Goal: Task Accomplishment & Management: Use online tool/utility

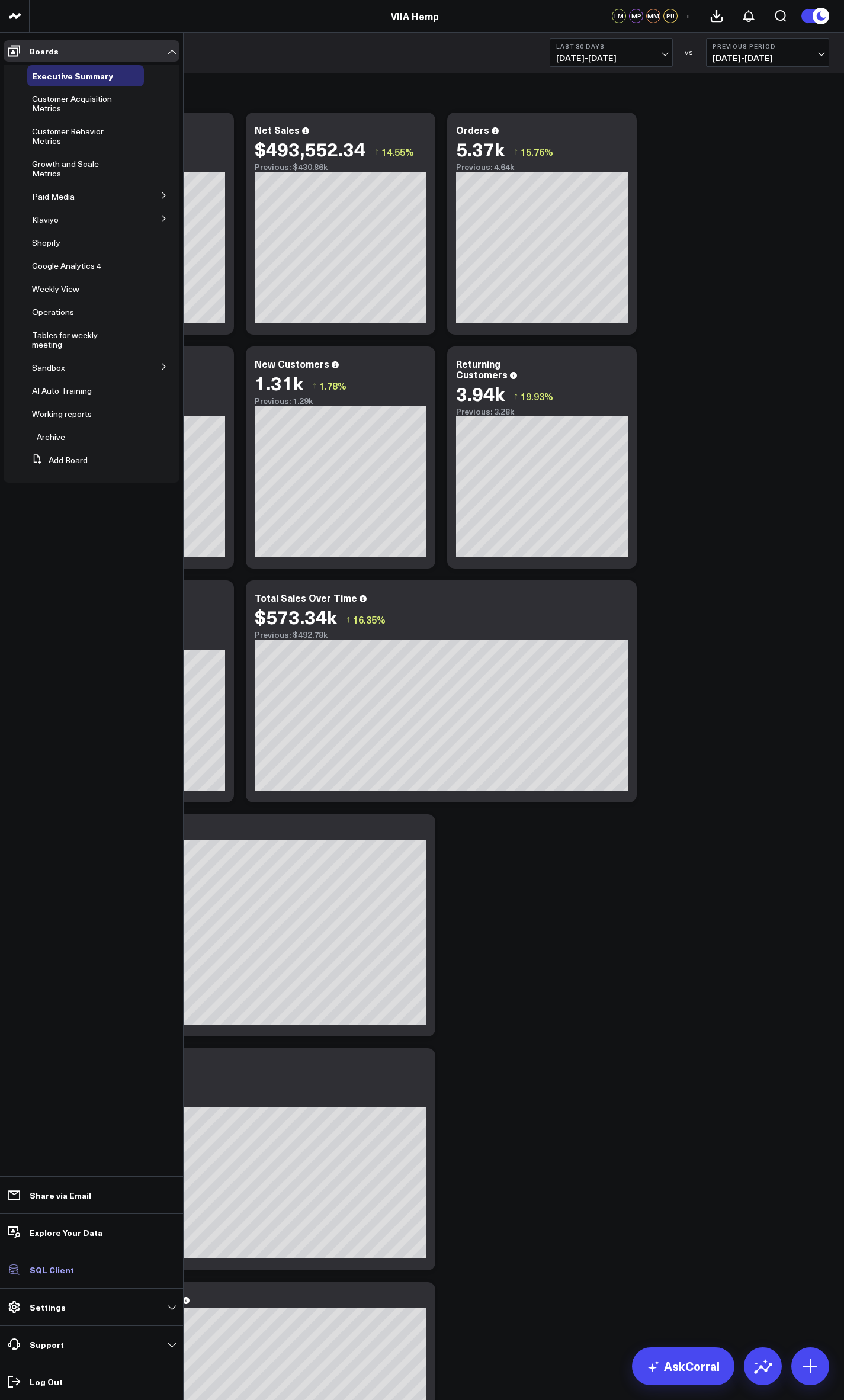
click at [49, 1269] on p "SQL Client" at bounding box center [52, 1269] width 44 height 10
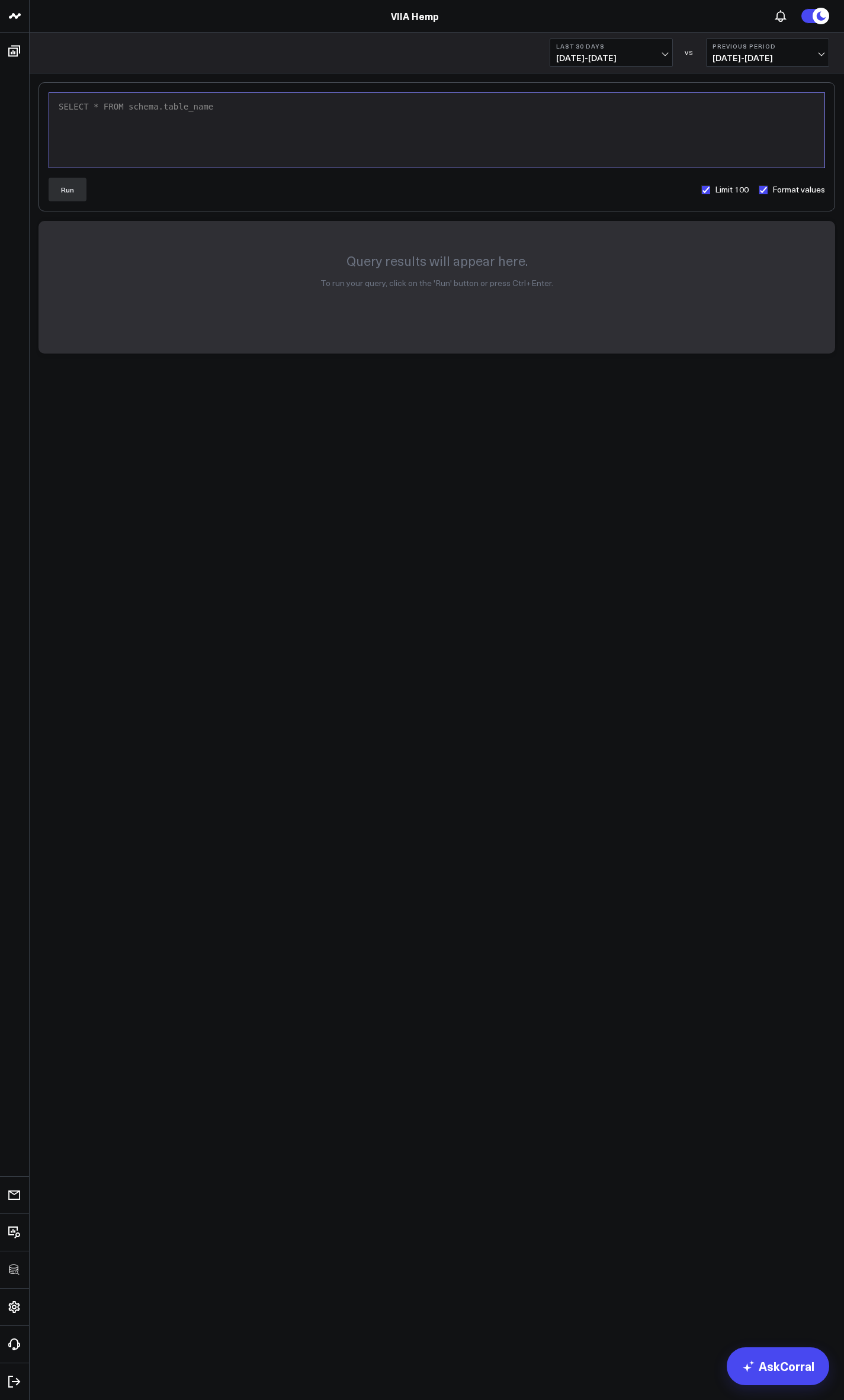
click at [217, 121] on div "SELECT * FROM schema.table_name" at bounding box center [436, 130] width 763 height 63
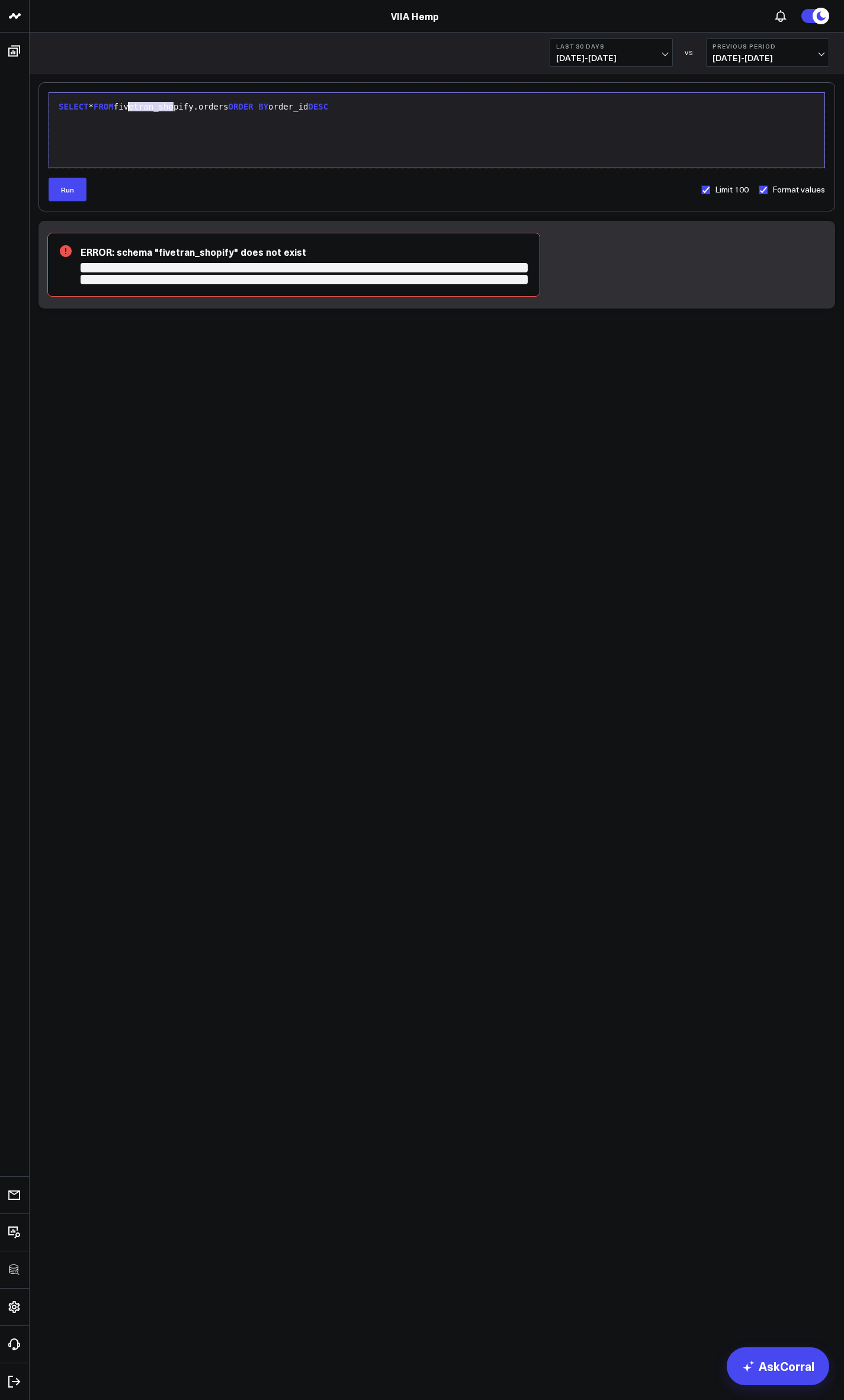
drag, startPoint x: 175, startPoint y: 104, endPoint x: 130, endPoint y: 106, distance: 45.0
click at [130, 106] on div "SELECT * FROM fivetran_shopify.orders ORDER BY order_id DESC" at bounding box center [436, 107] width 763 height 11
click at [130, 106] on div "SELECT * FROM shopify.orders ORDER BY order_id DESC" at bounding box center [436, 107] width 763 height 11
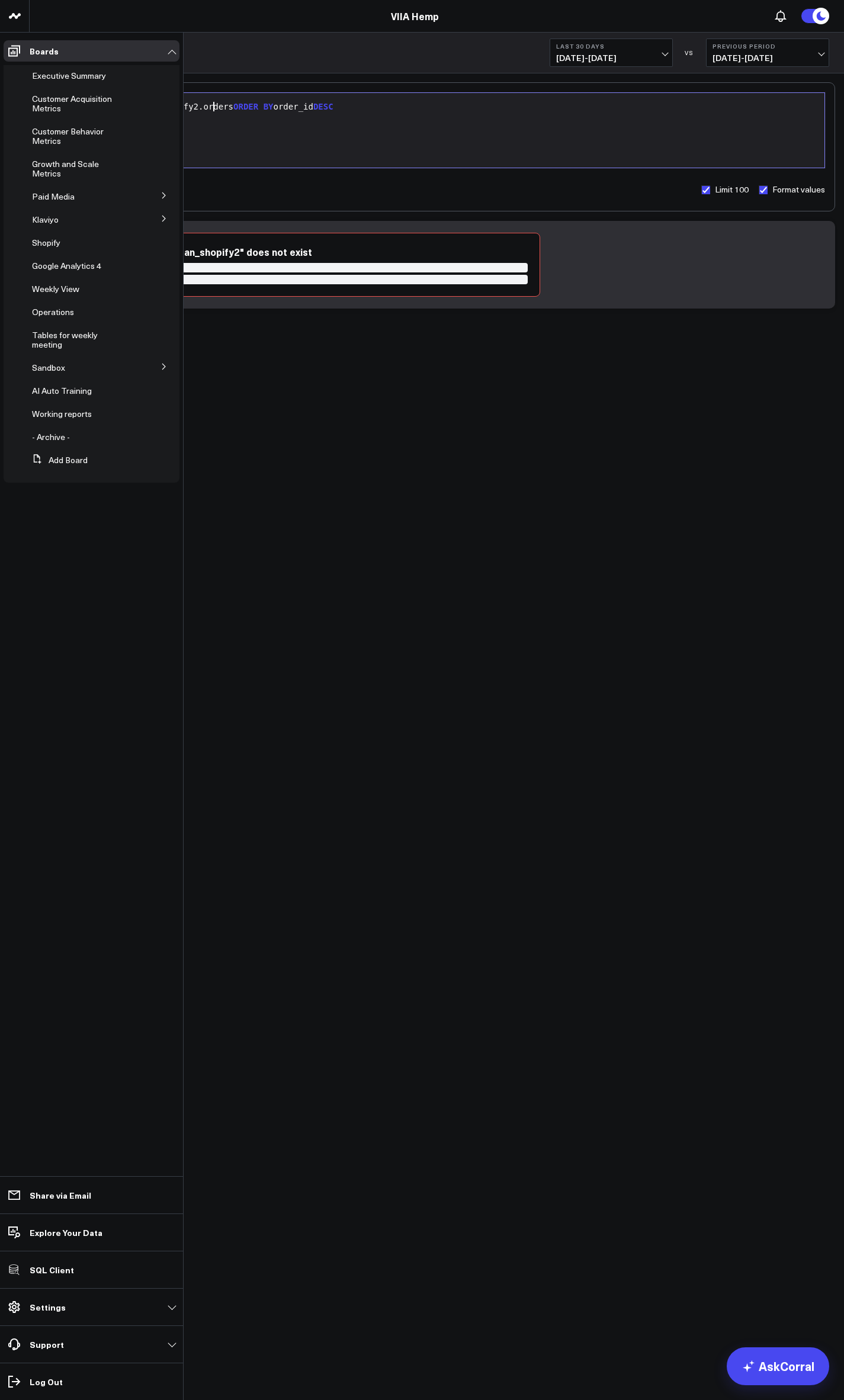
click at [47, 243] on span "Shopify" at bounding box center [46, 243] width 28 height 11
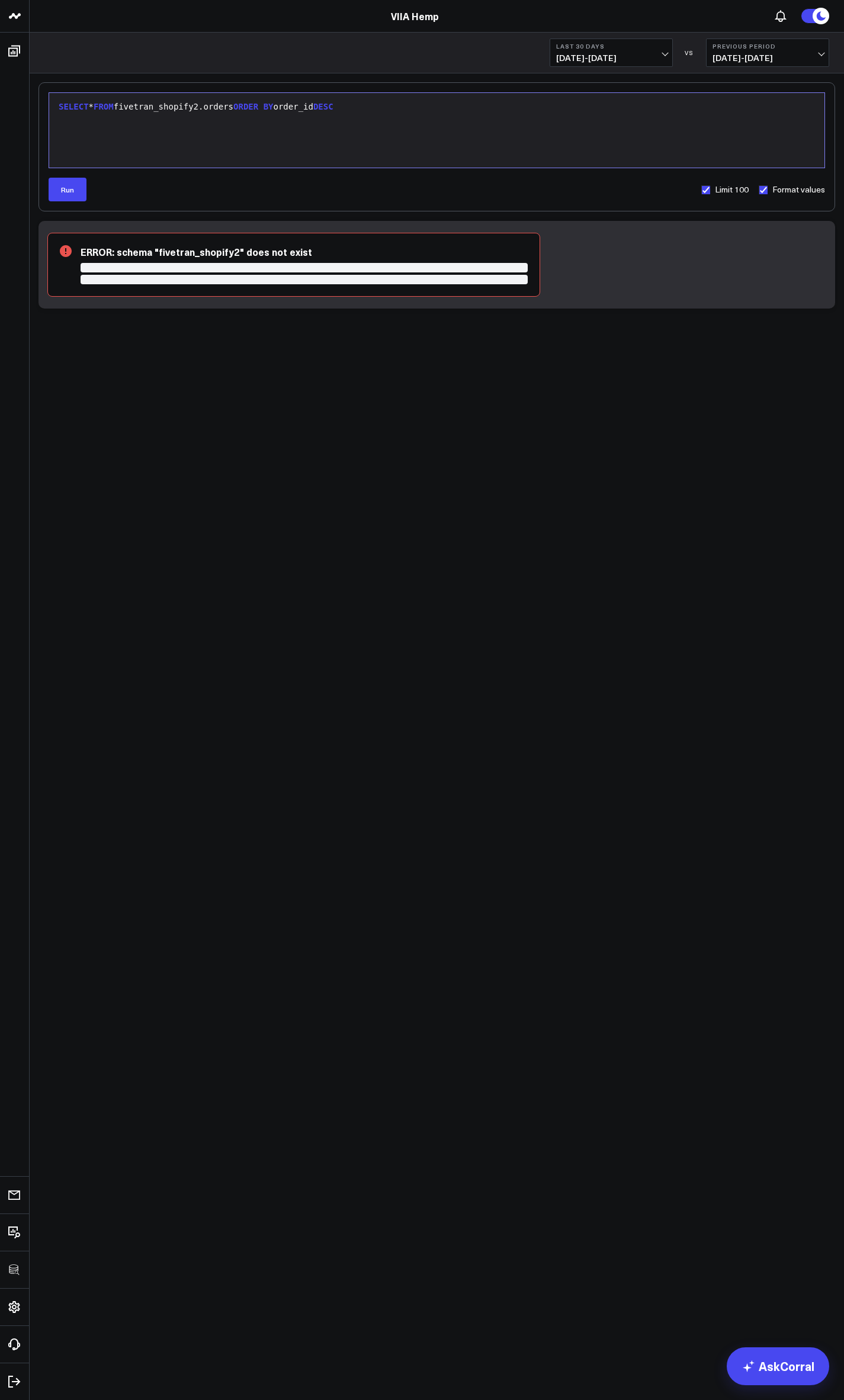
click at [303, 146] on div "SELECT * FROM fivetran_shopify2.orders ORDER BY order_id DESC" at bounding box center [436, 130] width 763 height 63
drag, startPoint x: 130, startPoint y: 109, endPoint x: 250, endPoint y: 109, distance: 120.0
click at [250, 109] on div "SELECT * FROM fivetran_shopify2.orders ORDER BY order_id DESC" at bounding box center [436, 107] width 763 height 11
click at [361, 106] on div "SELECT * FROM shopify_viia.transformed_orders ORDER BY order_id DESC" at bounding box center [436, 107] width 763 height 11
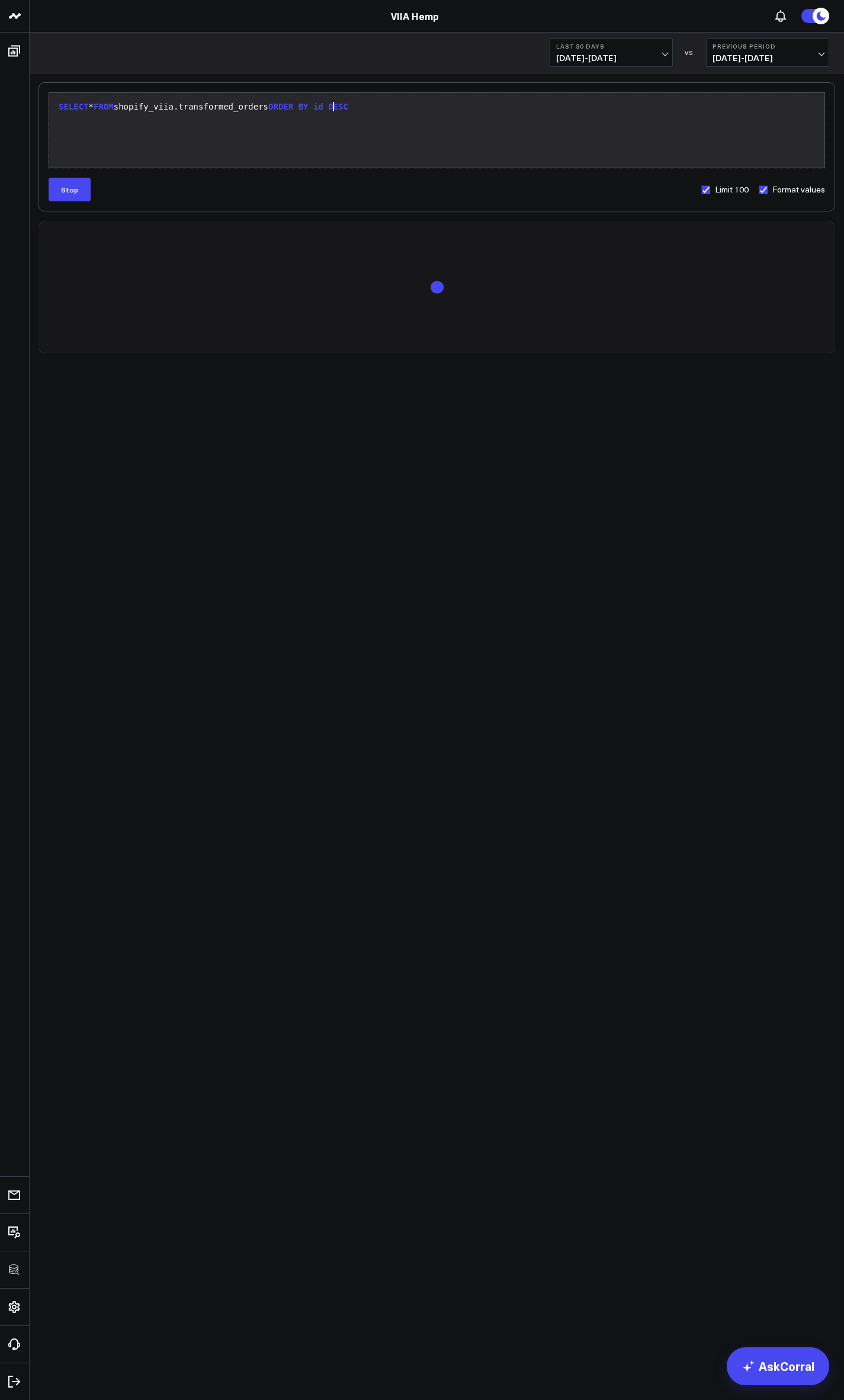
click at [98, 107] on div "SELECT * FROM shopify_viia.transformed_orders ORDER BY id DESC" at bounding box center [436, 107] width 763 height 11
click at [75, 191] on button "Stop" at bounding box center [70, 189] width 42 height 24
click at [93, 104] on div "SELECT * FROM shopify_viia.transformed_orders ORDER BY id DESC" at bounding box center [436, 107] width 763 height 11
click at [183, 105] on div "SELECT * FROM shopify_viia.transformed_orders ORDER BY id DESC" at bounding box center [436, 107] width 763 height 11
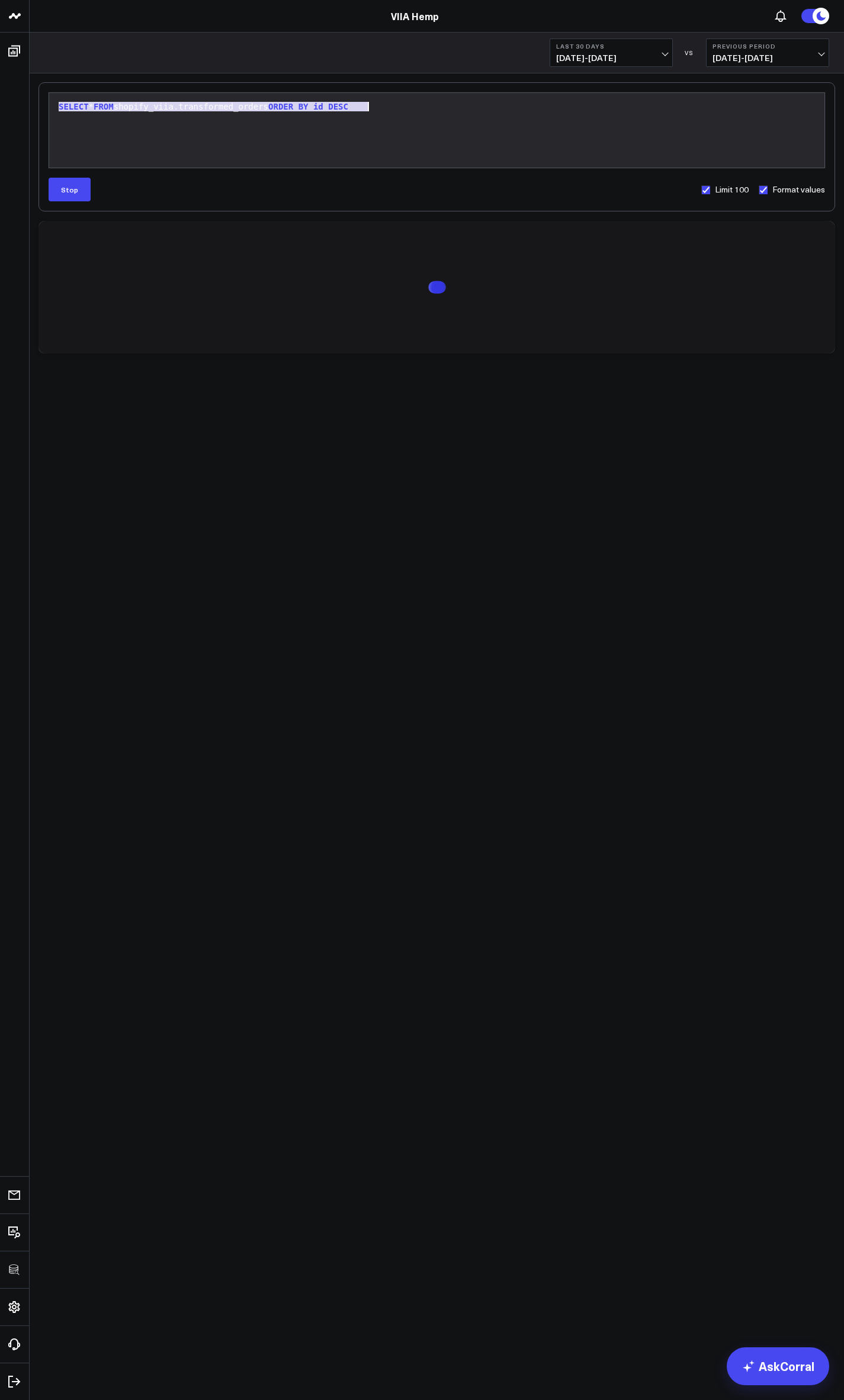
click at [183, 105] on div "SELECT * FROM shopify_viia.transformed_orders ORDER BY id DESC" at bounding box center [436, 107] width 763 height 11
copy div "SELECT * FROM shopify_viia.transformed_orders ORDER BY id DESC"
click at [136, 137] on div "SELECT * FROM shopify_viia.transformed_orders ORDER BY id DESC" at bounding box center [436, 130] width 763 height 63
click at [405, 124] on div "SELECT * FROM shopify_viia.transformed_orders ORDER BY id DESC" at bounding box center [436, 130] width 763 height 63
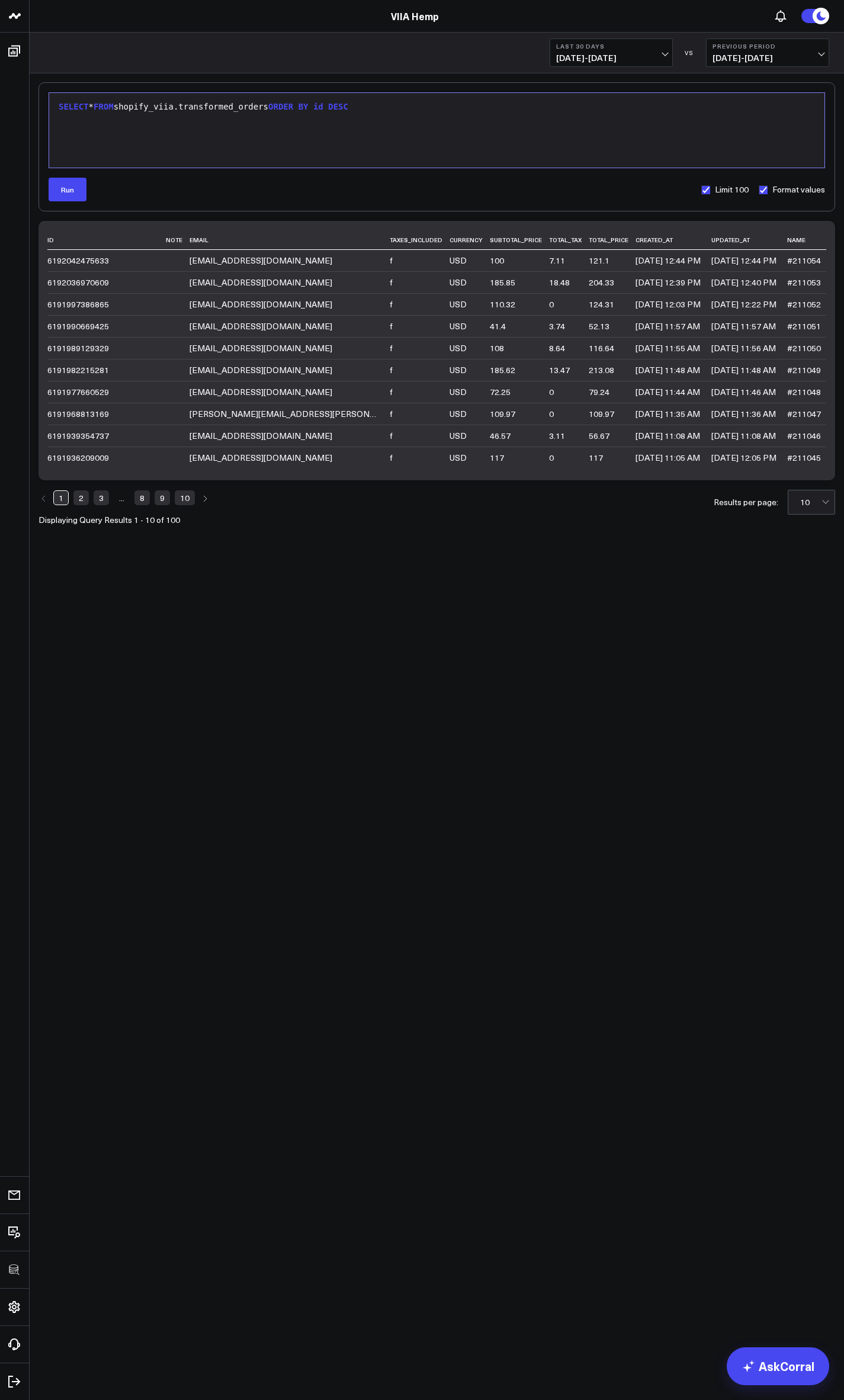
click at [382, 738] on body "3725 Test 829 Studios Accenture Acme Industrial Activant Capital Agriculture & …" at bounding box center [422, 700] width 844 height 1400
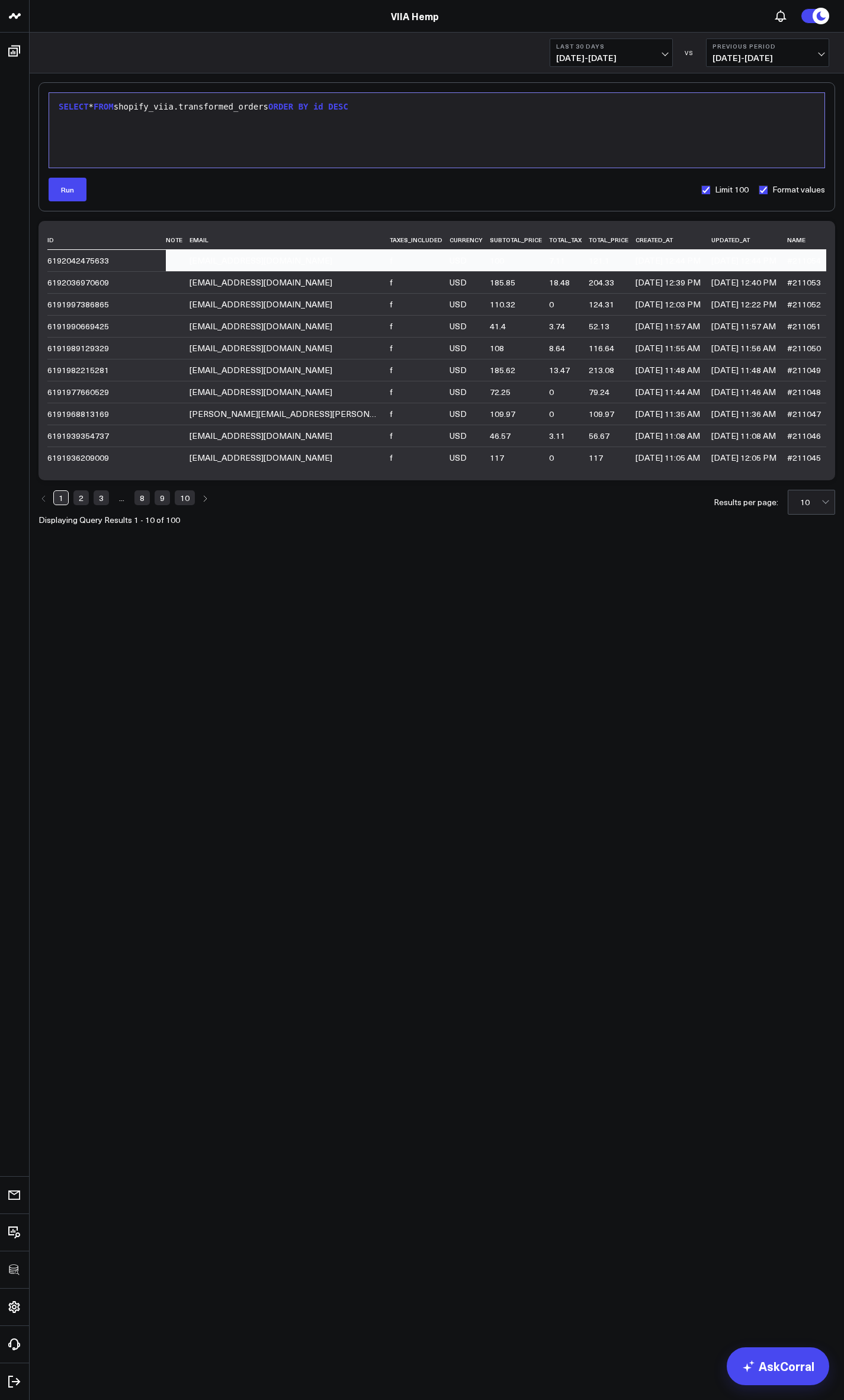
click at [85, 259] on div "6192042475633" at bounding box center [101, 260] width 108 height 10
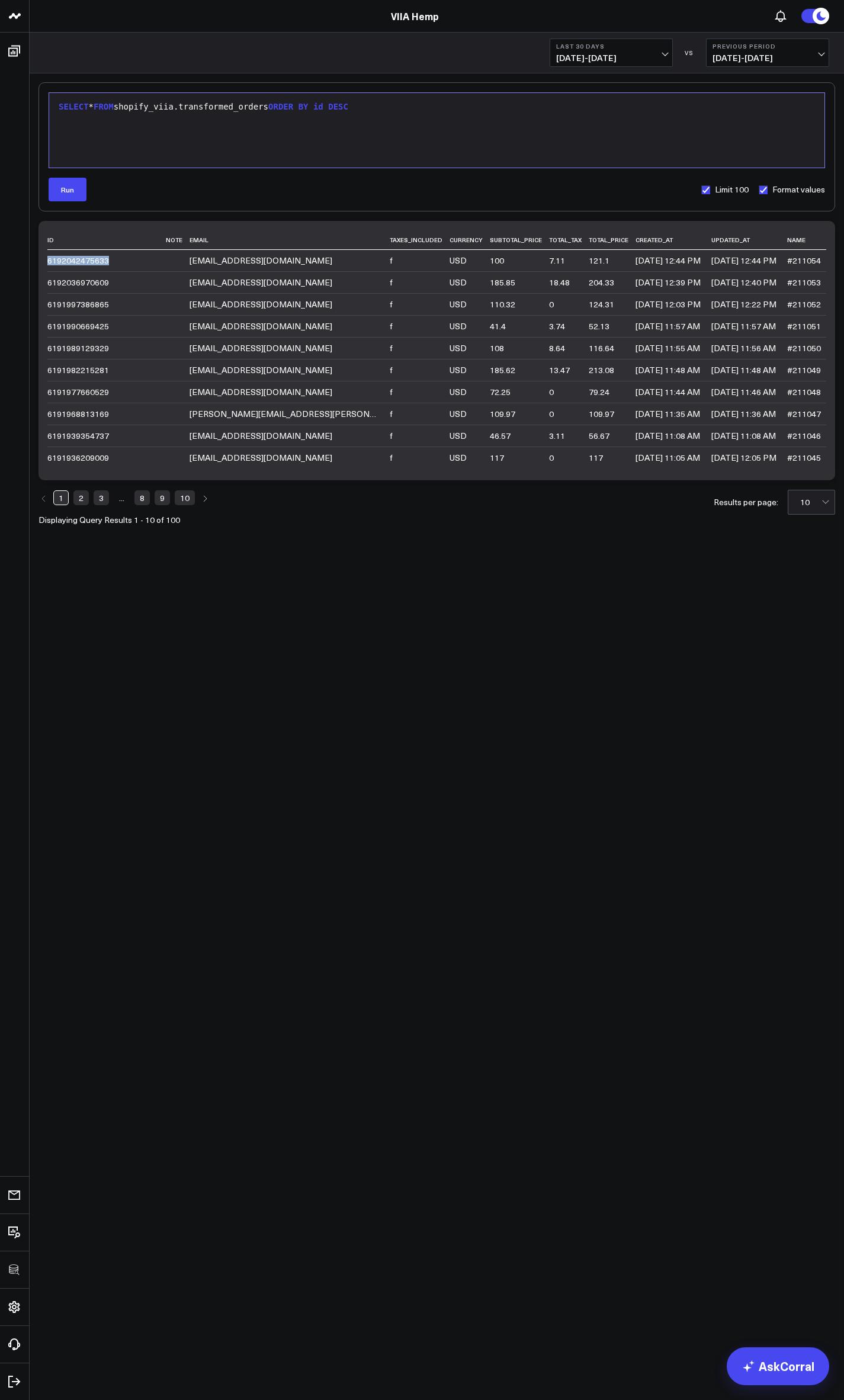
copy div "6192042475633"
click at [100, 197] on div "Run Limit 100 Format values" at bounding box center [437, 189] width 776 height 24
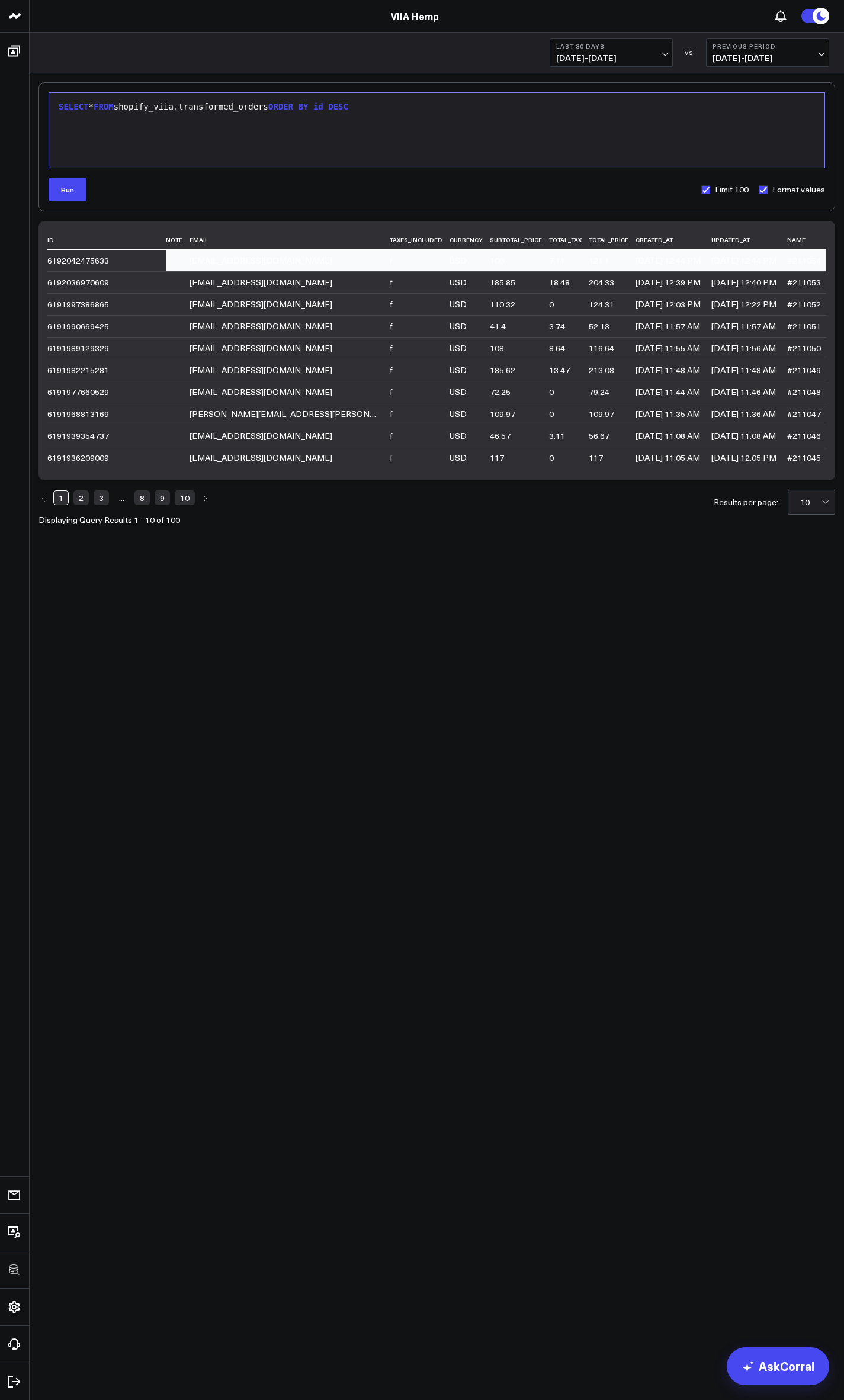
click at [89, 258] on div "6192042475633" at bounding box center [101, 260] width 108 height 10
copy div "6192042475633"
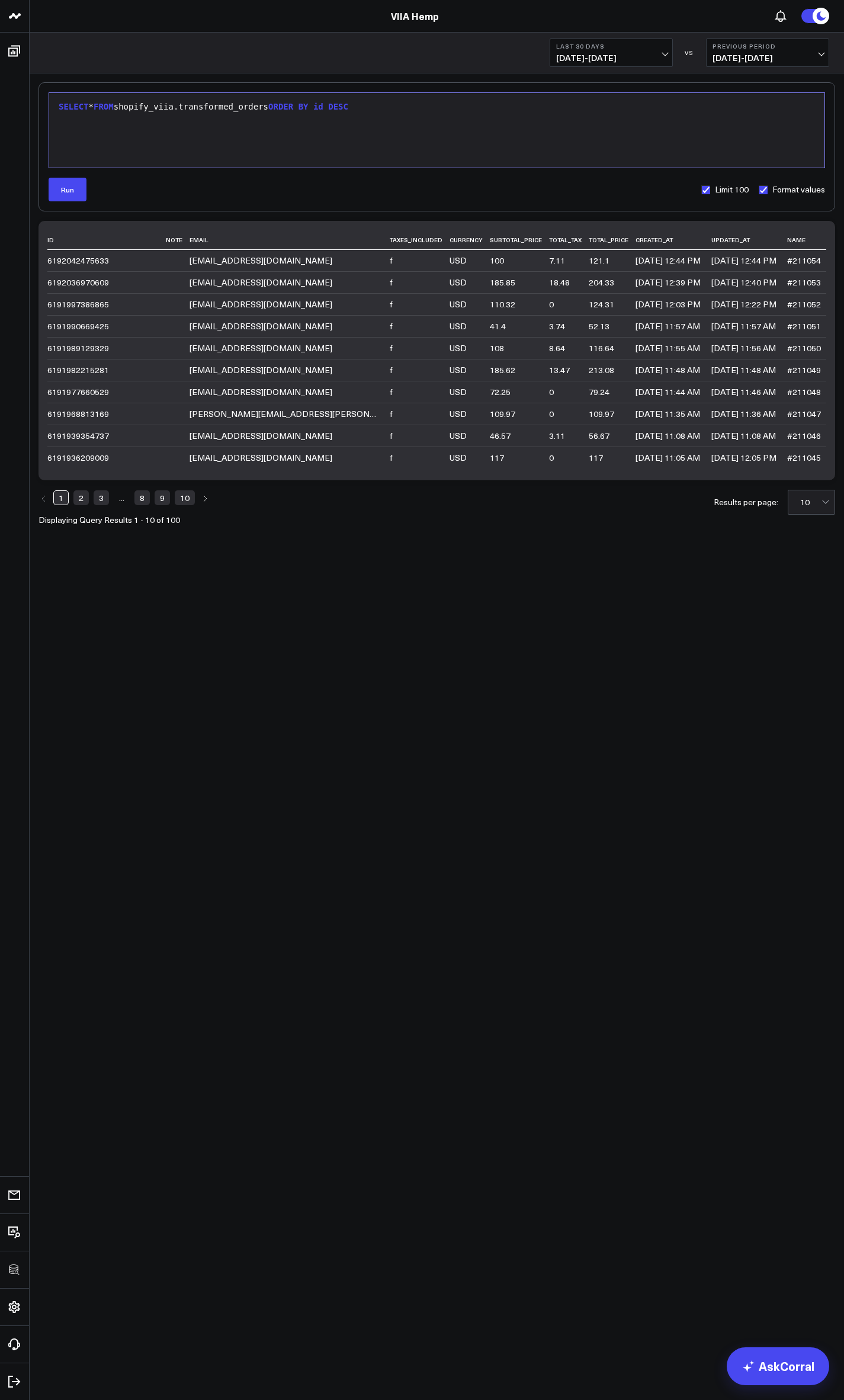
click at [248, 111] on div "SELECT * FROM shopify_viia.transformed_orders ORDER BY id DESC" at bounding box center [436, 107] width 763 height 11
click at [377, 114] on div "SELECT * FROM shopify_viia.transformed_orders ORDER BY id DESC" at bounding box center [436, 130] width 763 height 63
drag, startPoint x: 196, startPoint y: 108, endPoint x: 248, endPoint y: 113, distance: 52.2
click at [248, 113] on div "SELECT * FROM shopify_viia.transformed_orders ORDER BY id DESC" at bounding box center [436, 107] width 763 height 11
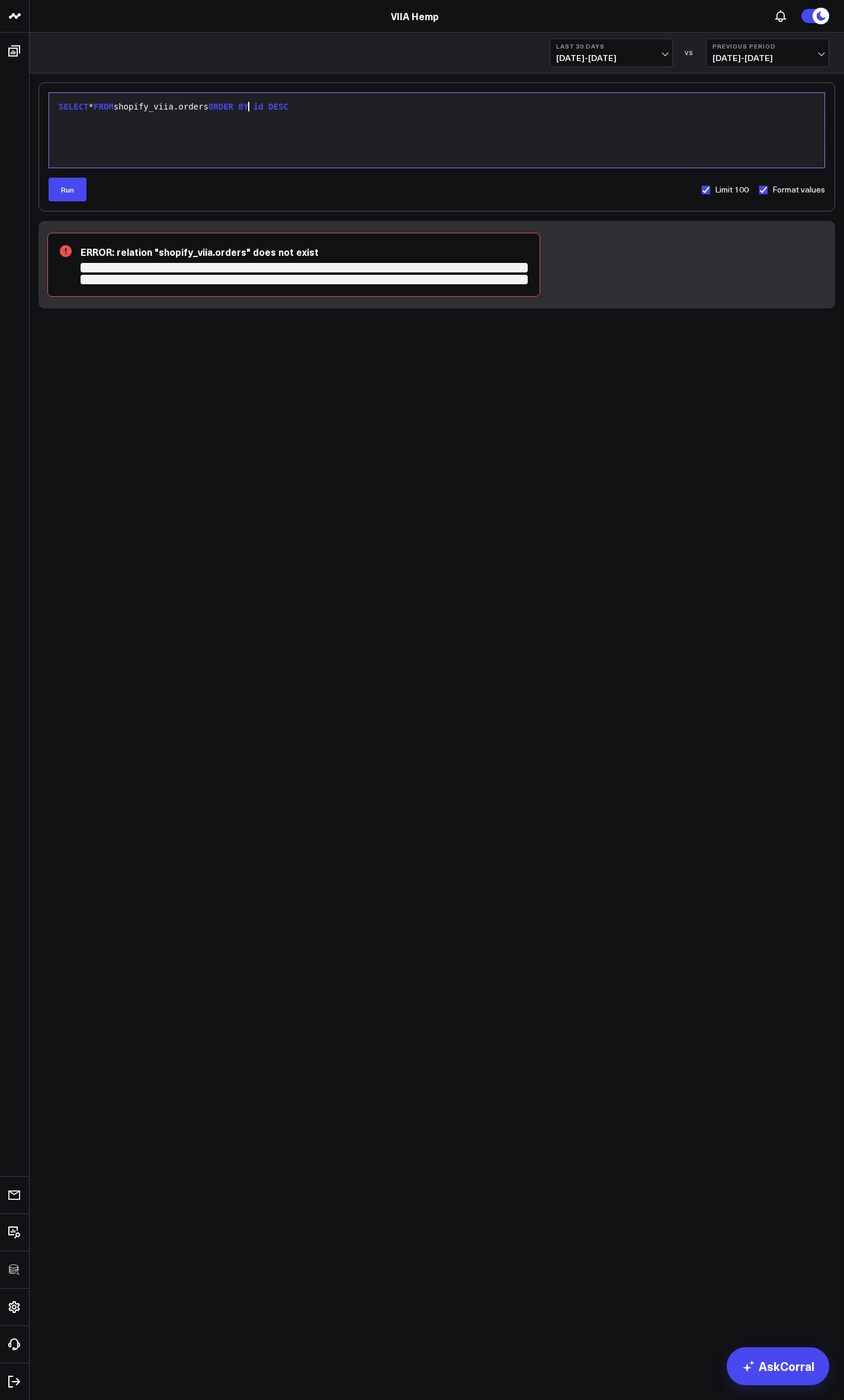
click at [248, 113] on div "SELECT * FROM shopify_viia.orders ORDER BY id DESC" at bounding box center [436, 107] width 763 height 11
click at [225, 109] on div "SELECT * FROM shopify_viia.orders ORDER BY id DESC" at bounding box center [436, 107] width 763 height 11
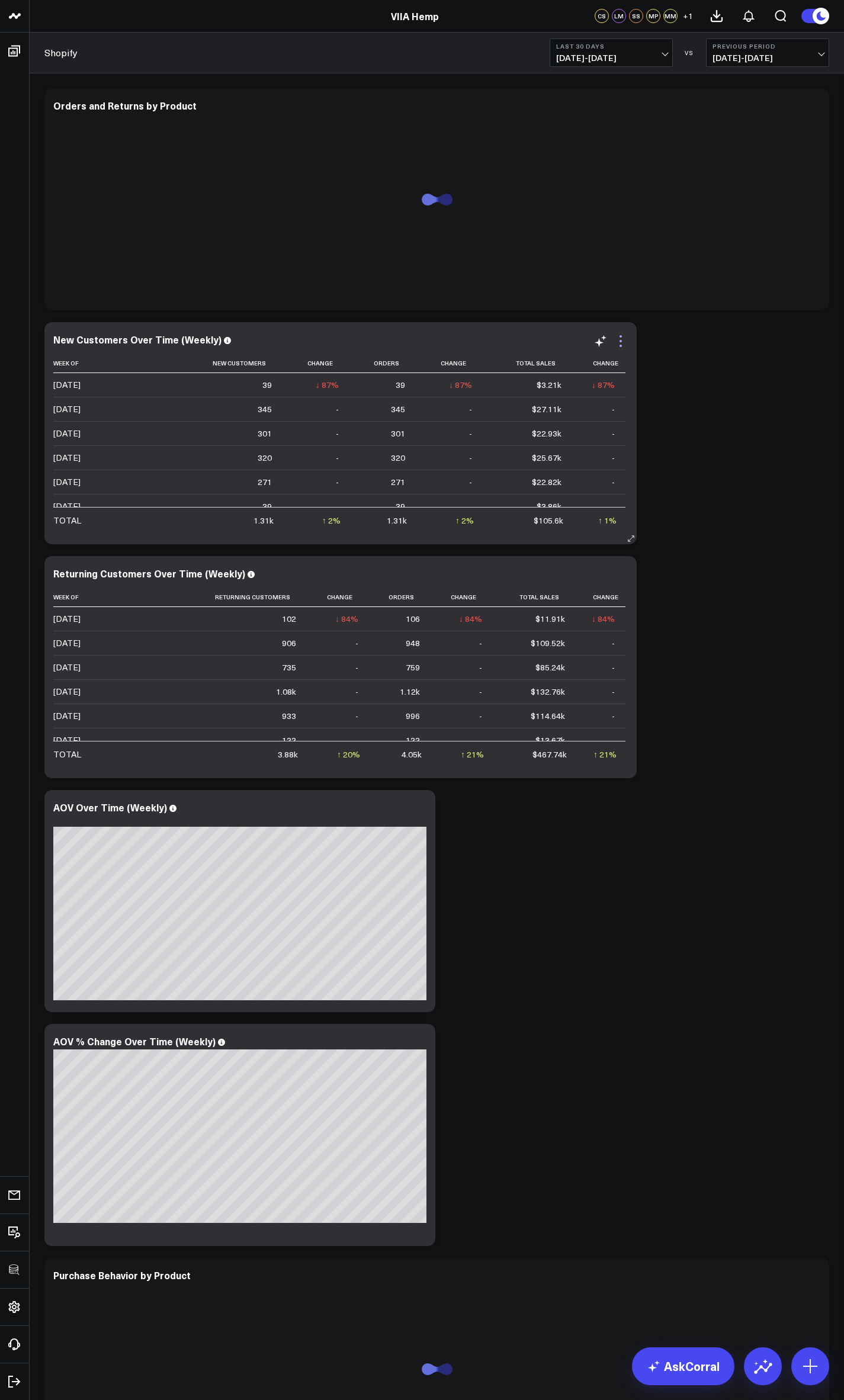
click at [616, 341] on icon at bounding box center [620, 341] width 14 height 14
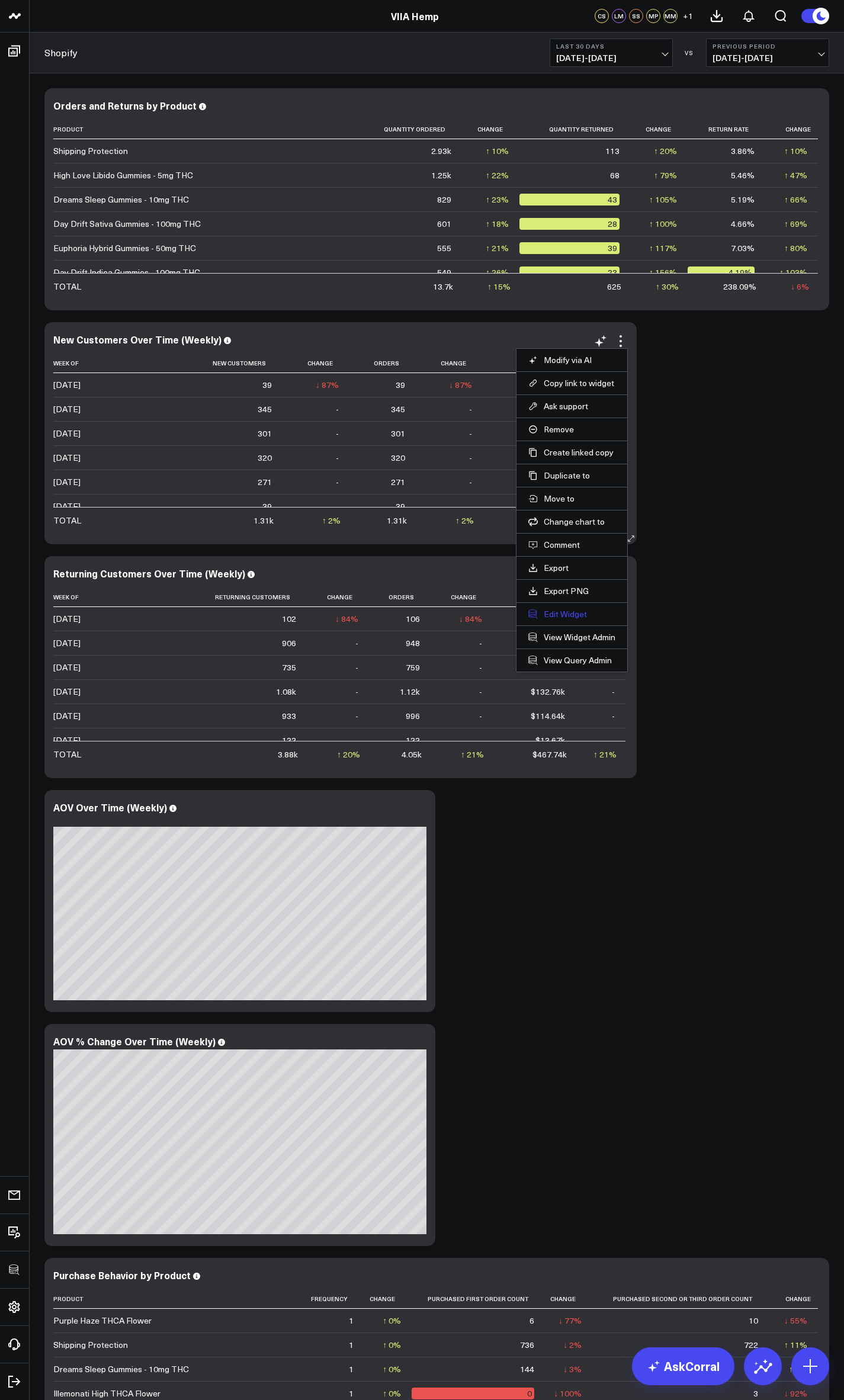
click at [570, 610] on button "Edit Widget" at bounding box center [571, 614] width 87 height 11
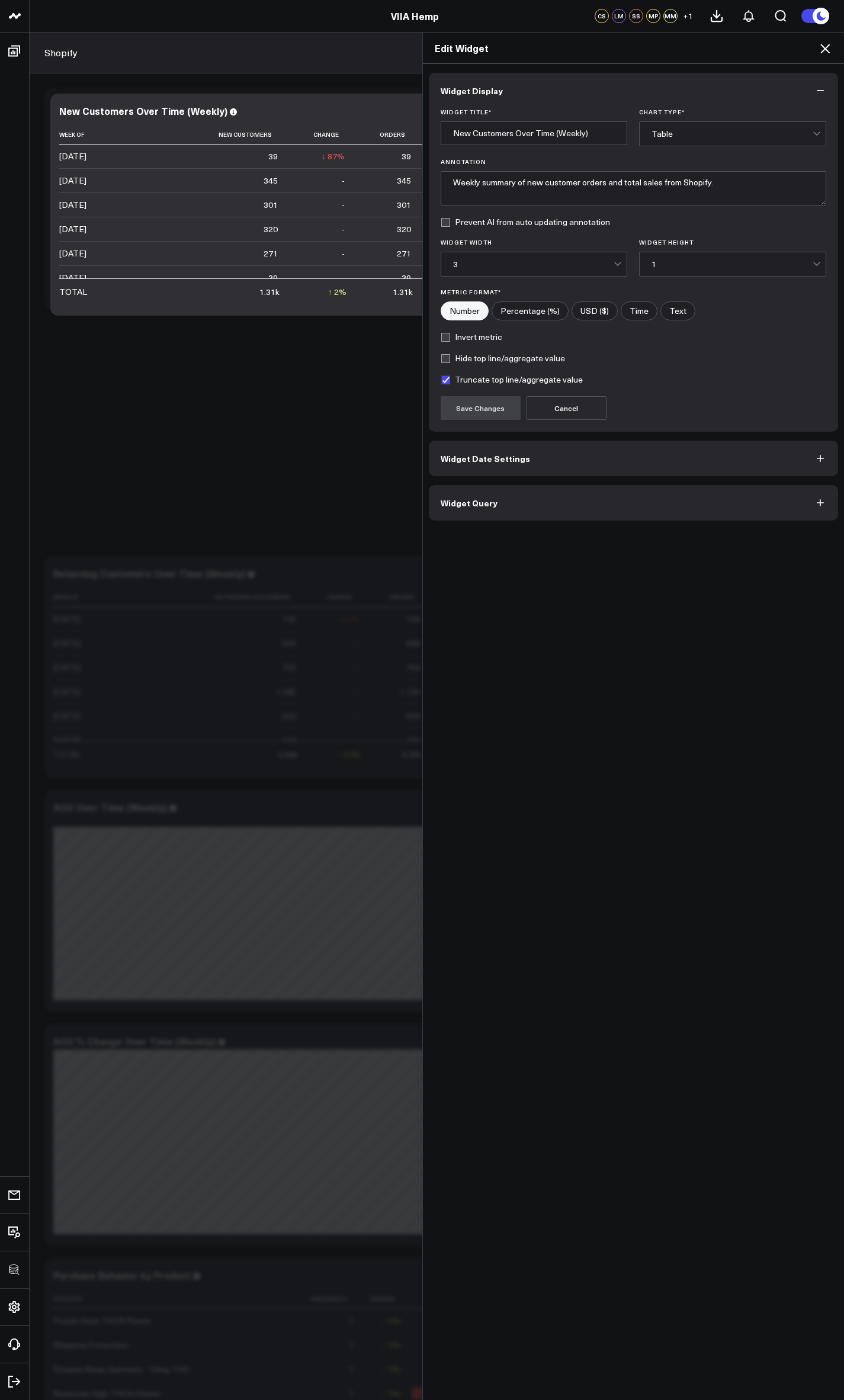
click at [490, 524] on div "Widget Display Widget Title * New Customers Over Time (Weekly) Chart Type * Tab…" at bounding box center [633, 731] width 422 height 1336
click at [474, 510] on button "Widget Query" at bounding box center [633, 503] width 410 height 35
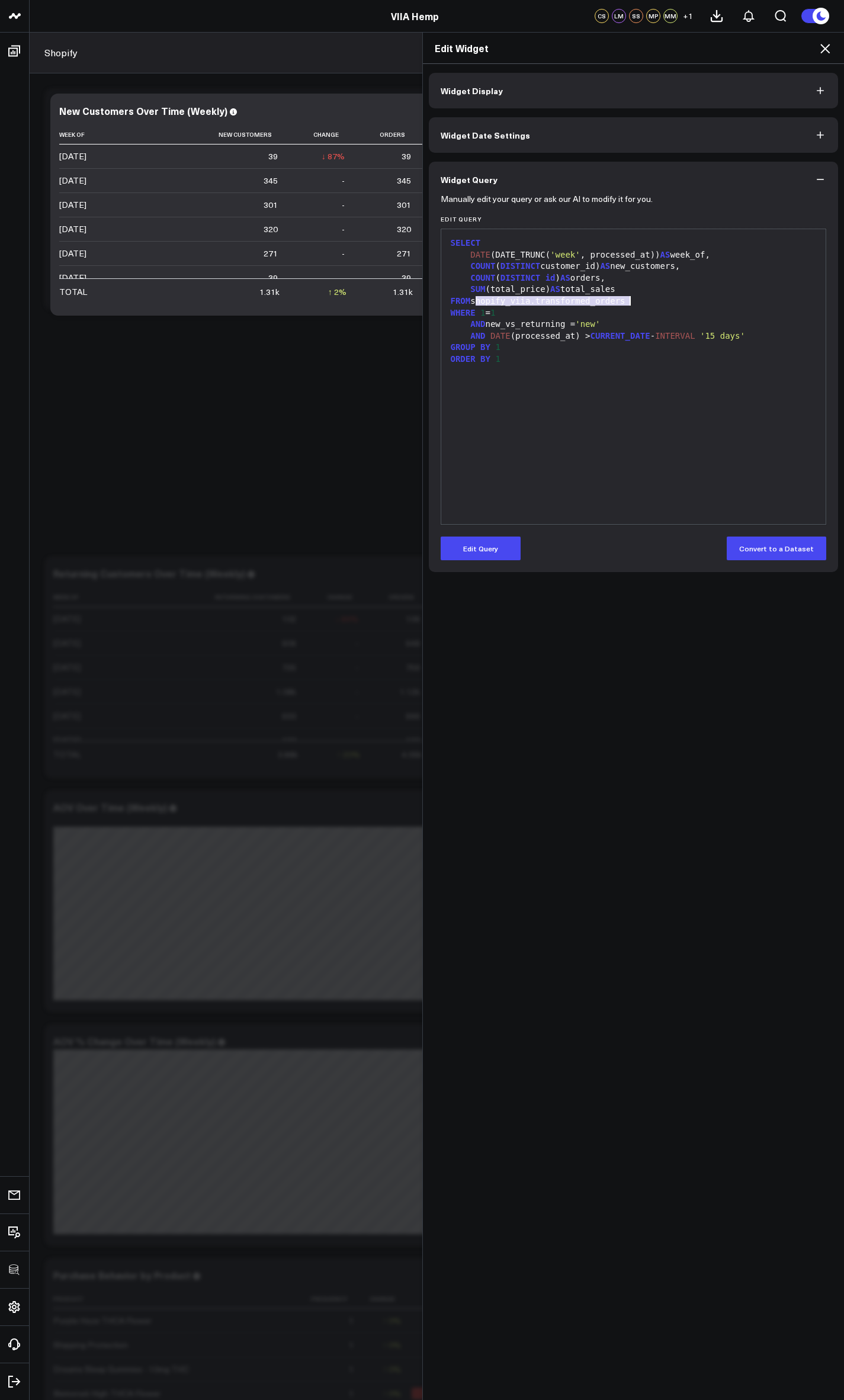
drag, startPoint x: 471, startPoint y: 302, endPoint x: 664, endPoint y: 301, distance: 193.0
click at [664, 301] on div "FROM shopify_viia.transformed_orders" at bounding box center [633, 301] width 373 height 11
copy div "shopify_viia.transformed_orders"
click at [621, 400] on div "SELECT DATE (DATE_TRUNC( 'week' , processed_at)) AS week_of, COUNT ( DISTINCT c…" at bounding box center [633, 376] width 373 height 283
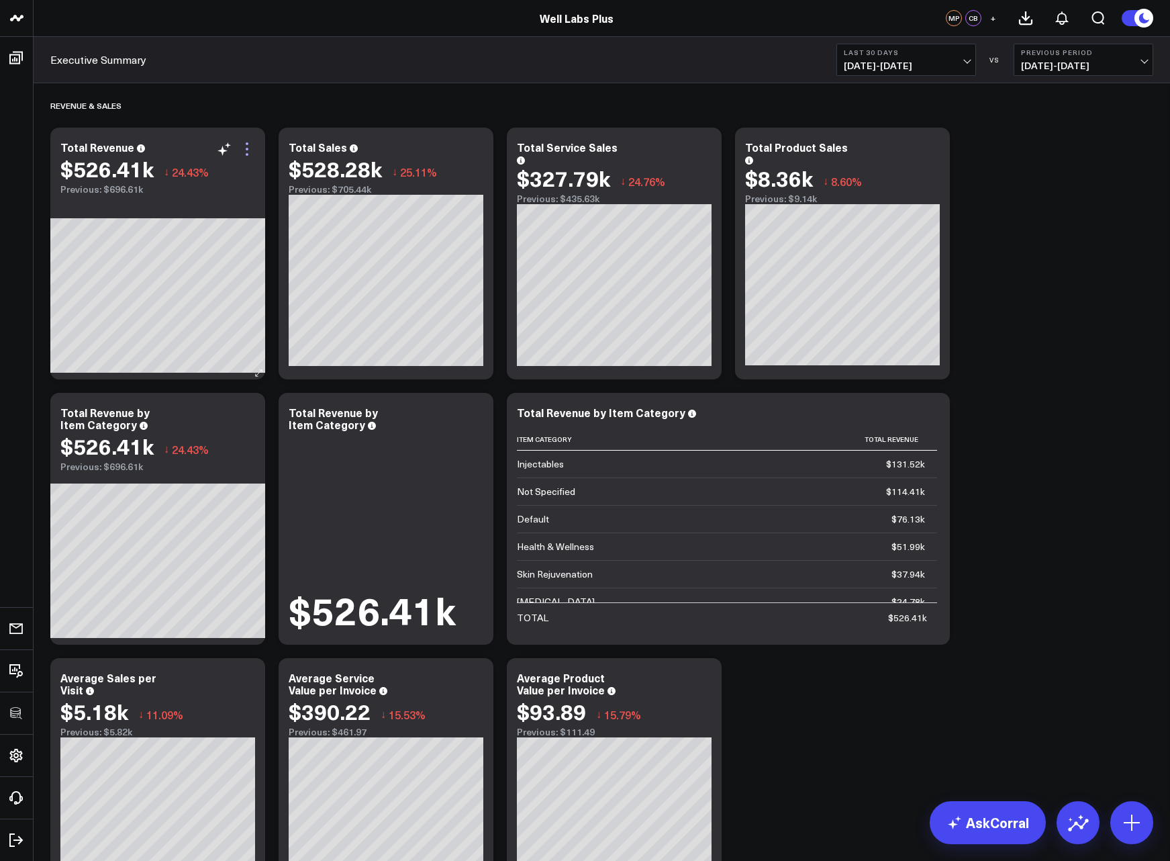
click at [251, 148] on icon at bounding box center [247, 149] width 16 height 16
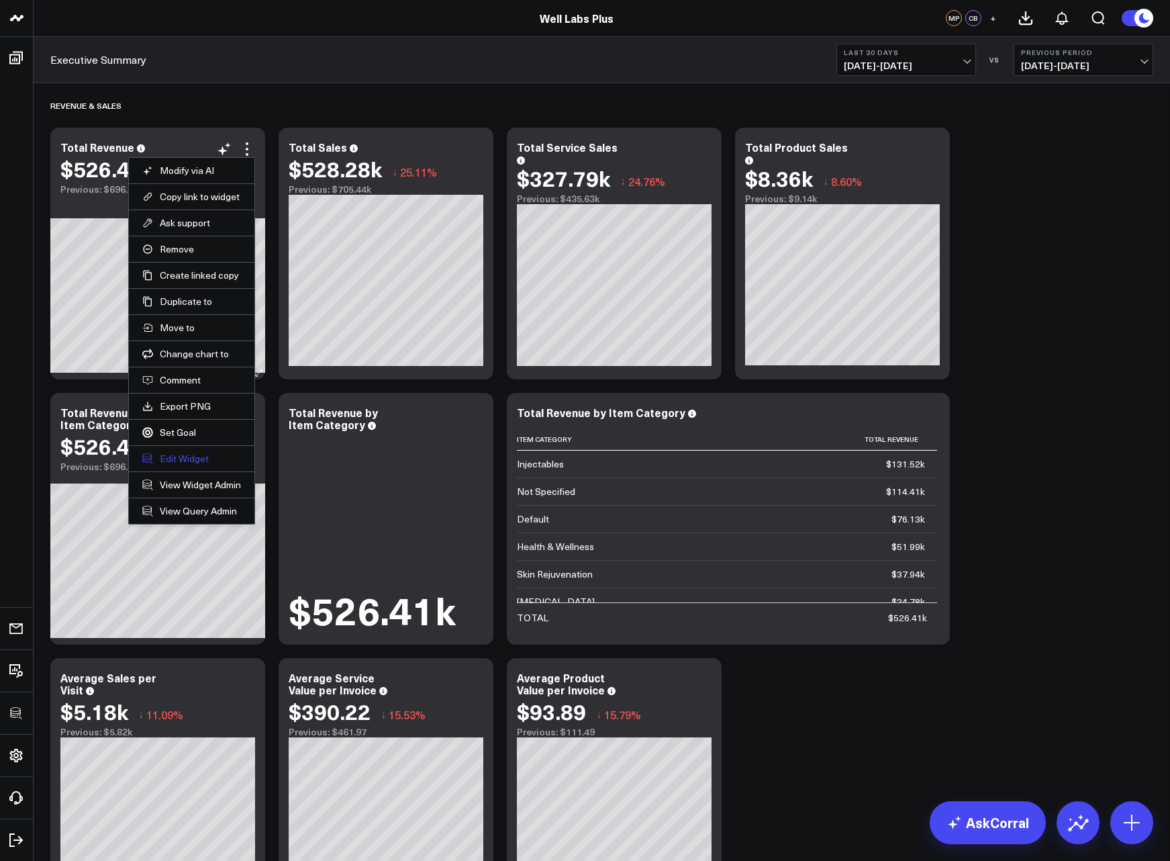
click at [181, 454] on button "Edit Widget" at bounding box center [191, 458] width 99 height 12
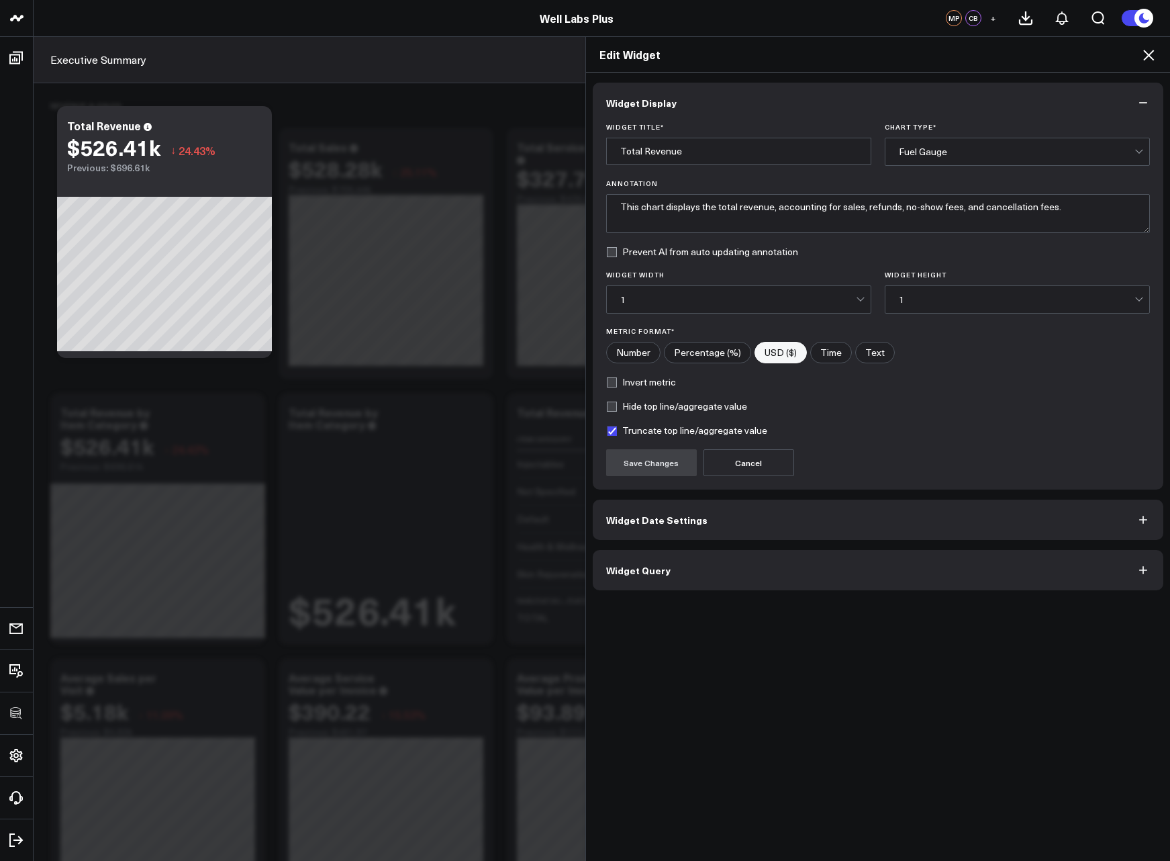
click at [677, 590] on div "Widget Display Widget Title * Total Revenue Chart Type * Fuel Gauge Annotation …" at bounding box center [878, 466] width 585 height 789
click at [671, 588] on button "Widget Query" at bounding box center [878, 570] width 571 height 40
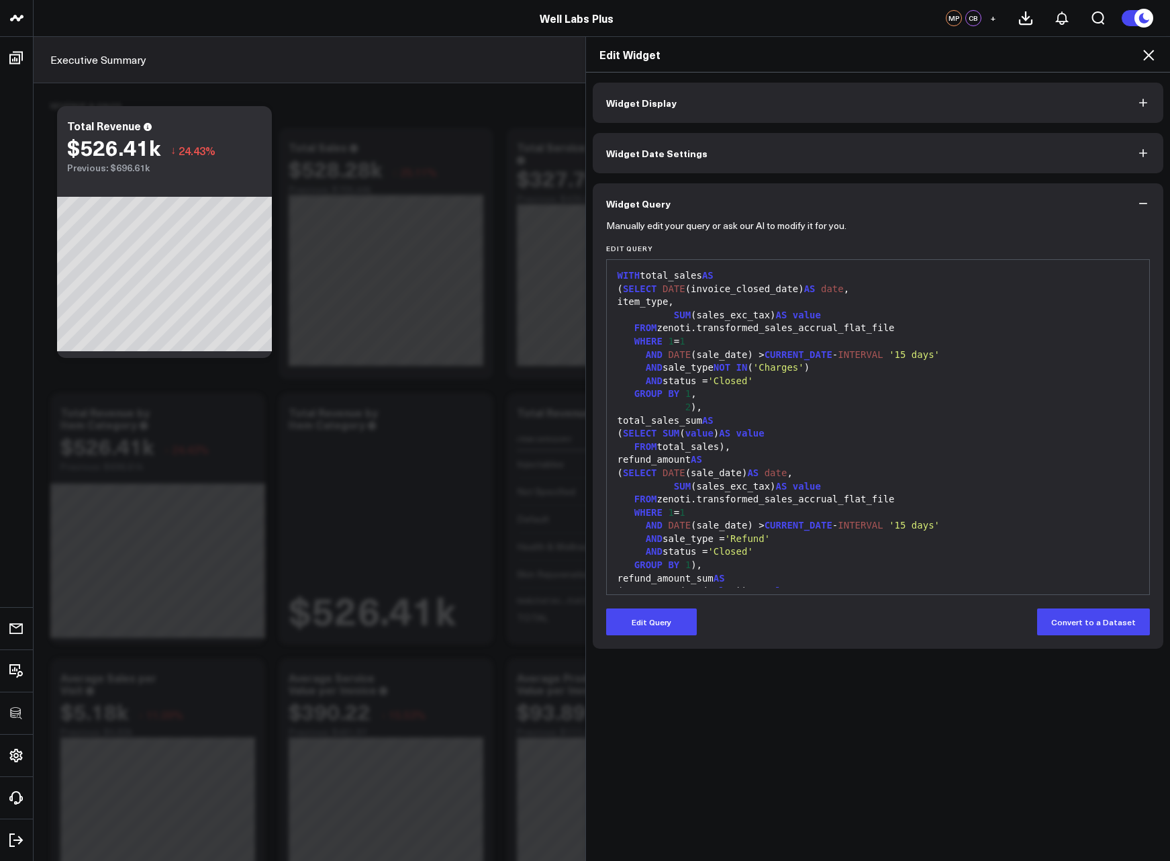
click at [1144, 58] on icon at bounding box center [1149, 55] width 16 height 16
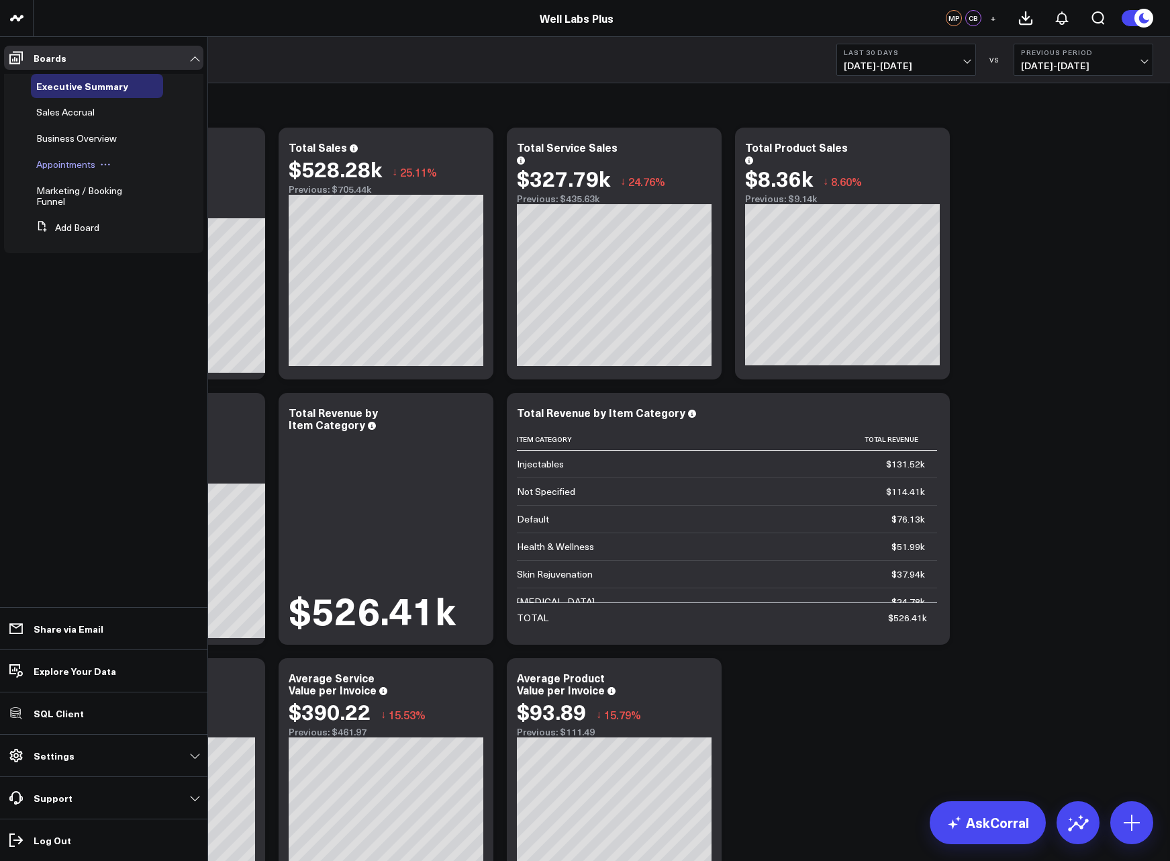
click at [78, 163] on span "Appointments" at bounding box center [65, 164] width 59 height 13
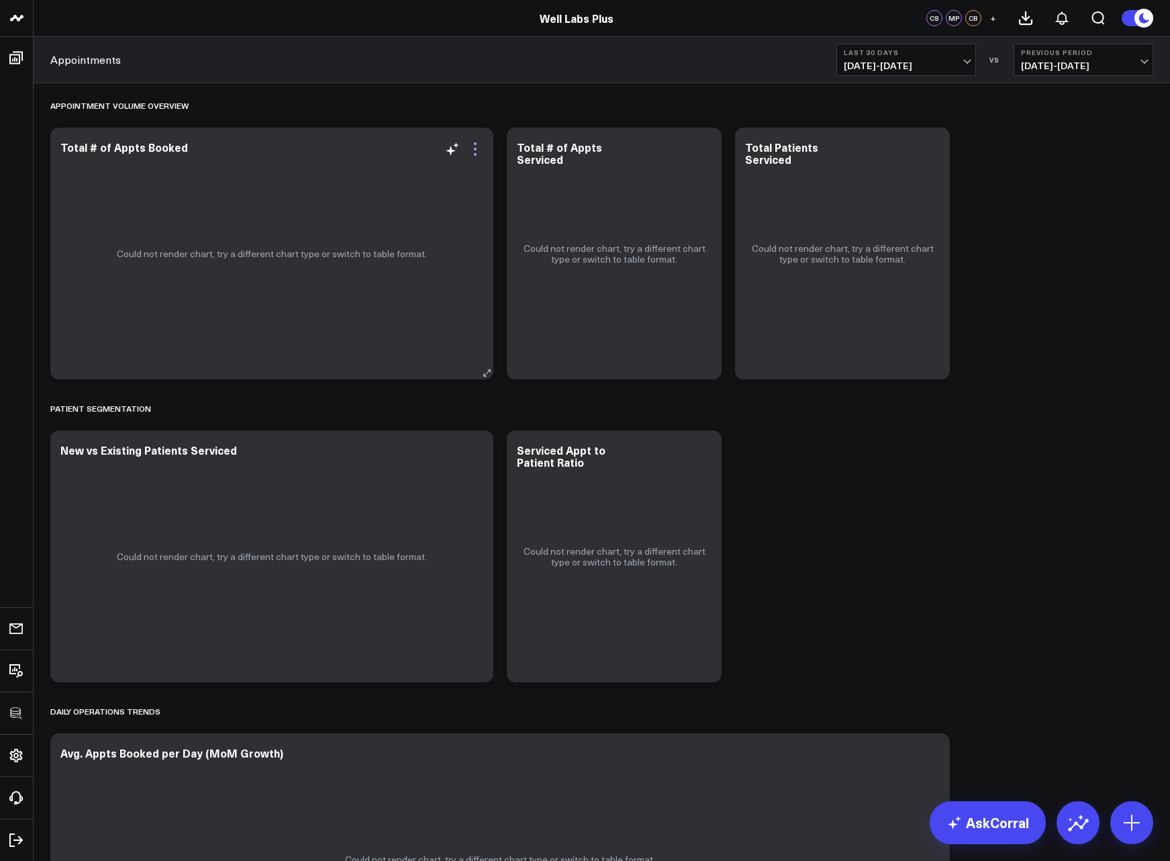
click at [472, 146] on icon at bounding box center [475, 149] width 16 height 16
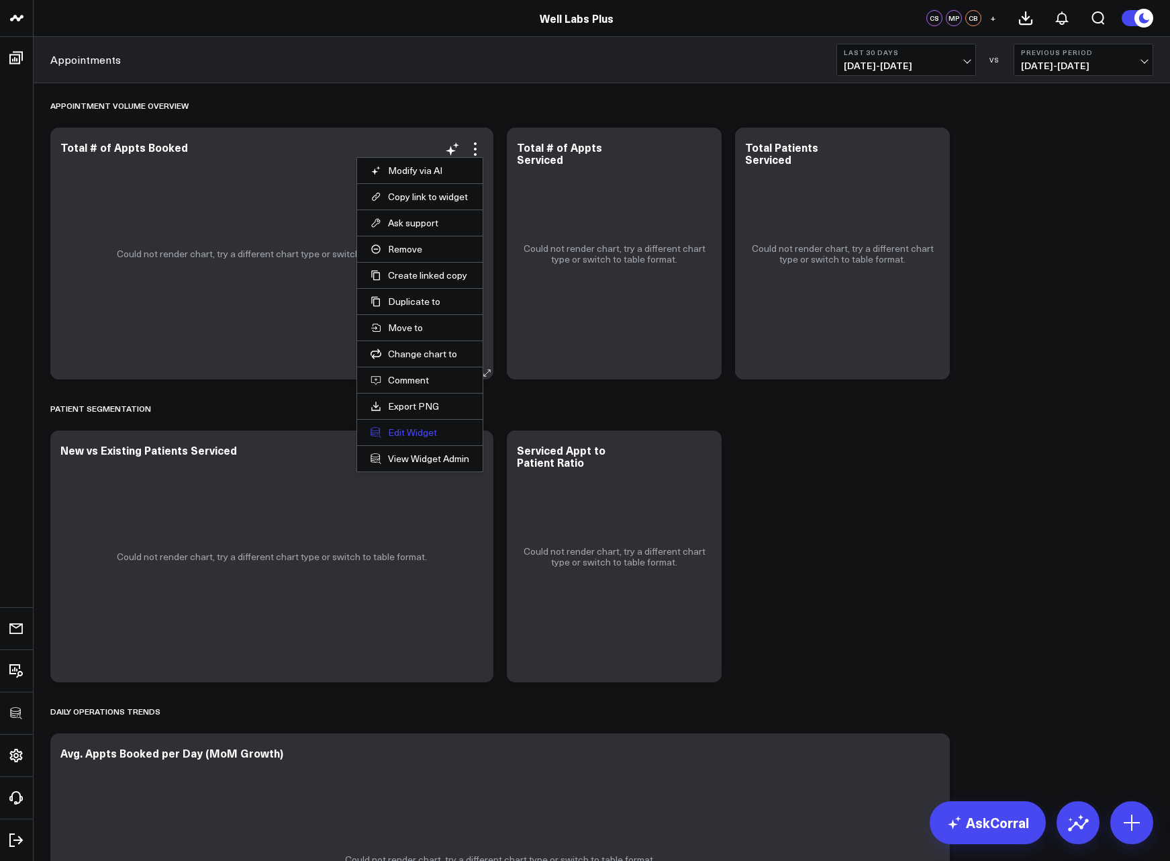
click at [410, 429] on button "Edit Widget" at bounding box center [420, 432] width 99 height 12
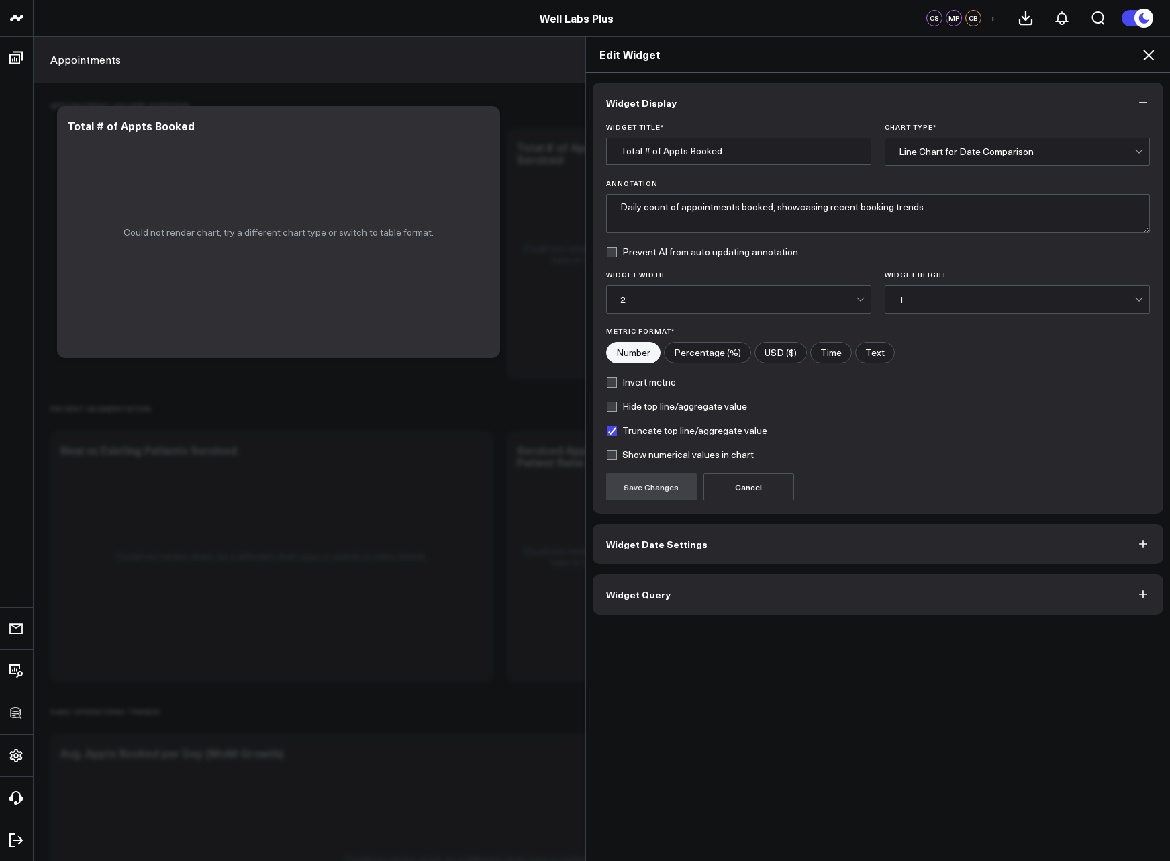
click at [676, 589] on button "Widget Query" at bounding box center [878, 594] width 571 height 40
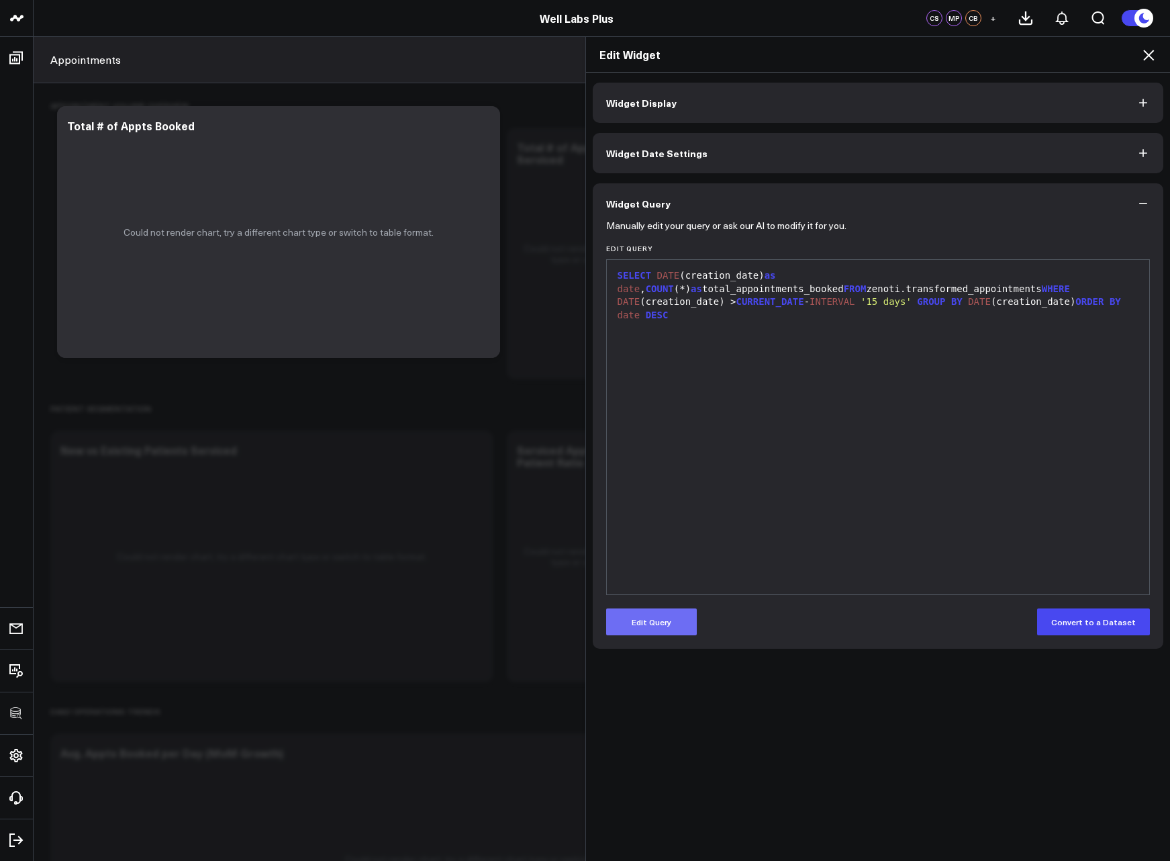
click at [667, 619] on button "Edit Query" at bounding box center [651, 621] width 91 height 27
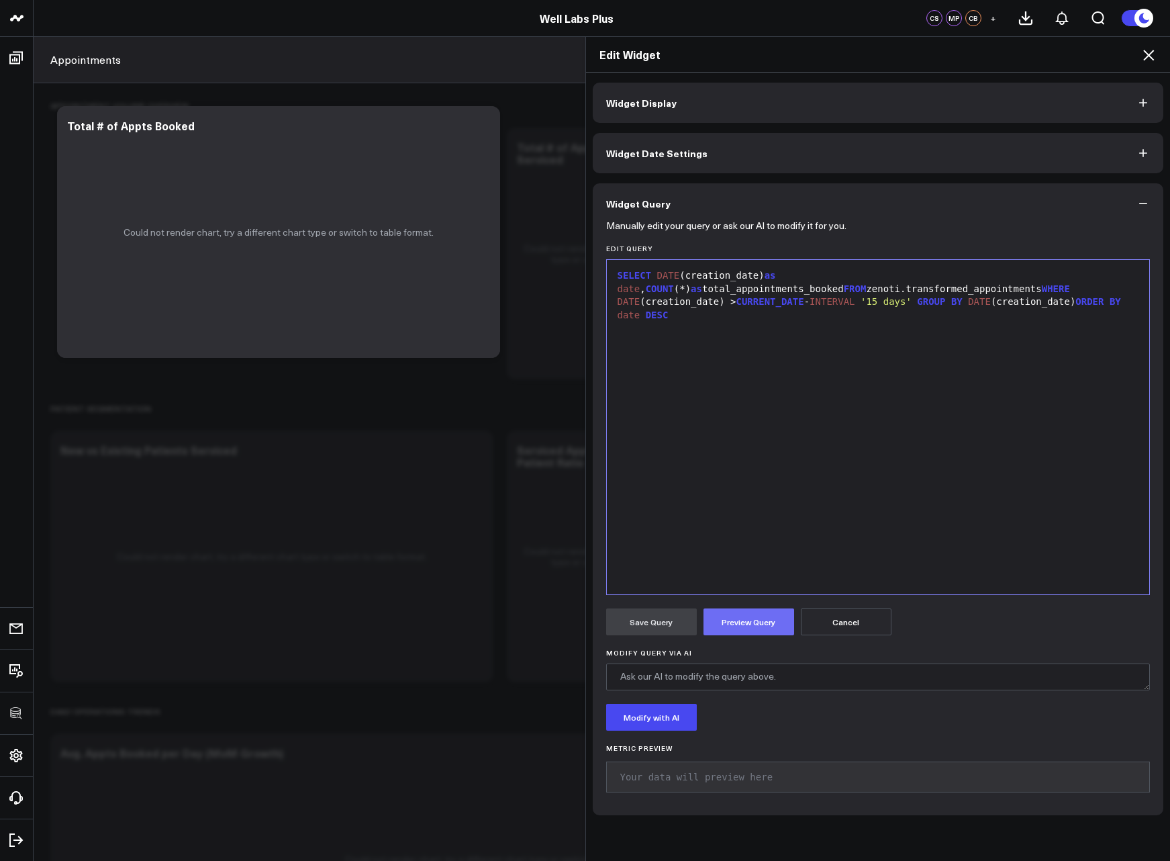
click at [748, 619] on button "Preview Query" at bounding box center [749, 621] width 91 height 27
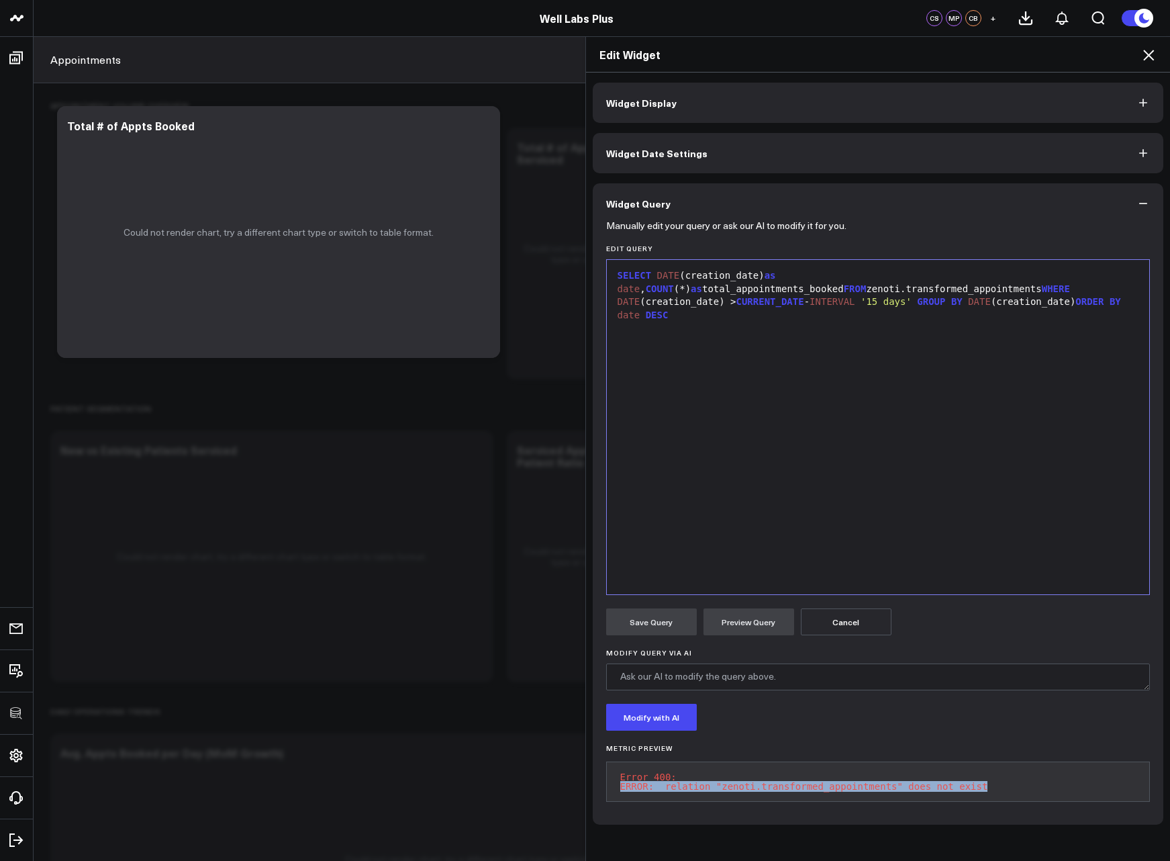
drag, startPoint x: 981, startPoint y: 787, endPoint x: 599, endPoint y: 785, distance: 381.3
click at [599, 785] on div "Manually edit your query or ask our AI to modify it for you. Edit Query 9 1 › S…" at bounding box center [878, 524] width 571 height 601
copy pre "ERROR: relation "zenoti.transformed_appointments" does not exist"
click at [1148, 52] on icon at bounding box center [1149, 55] width 16 height 16
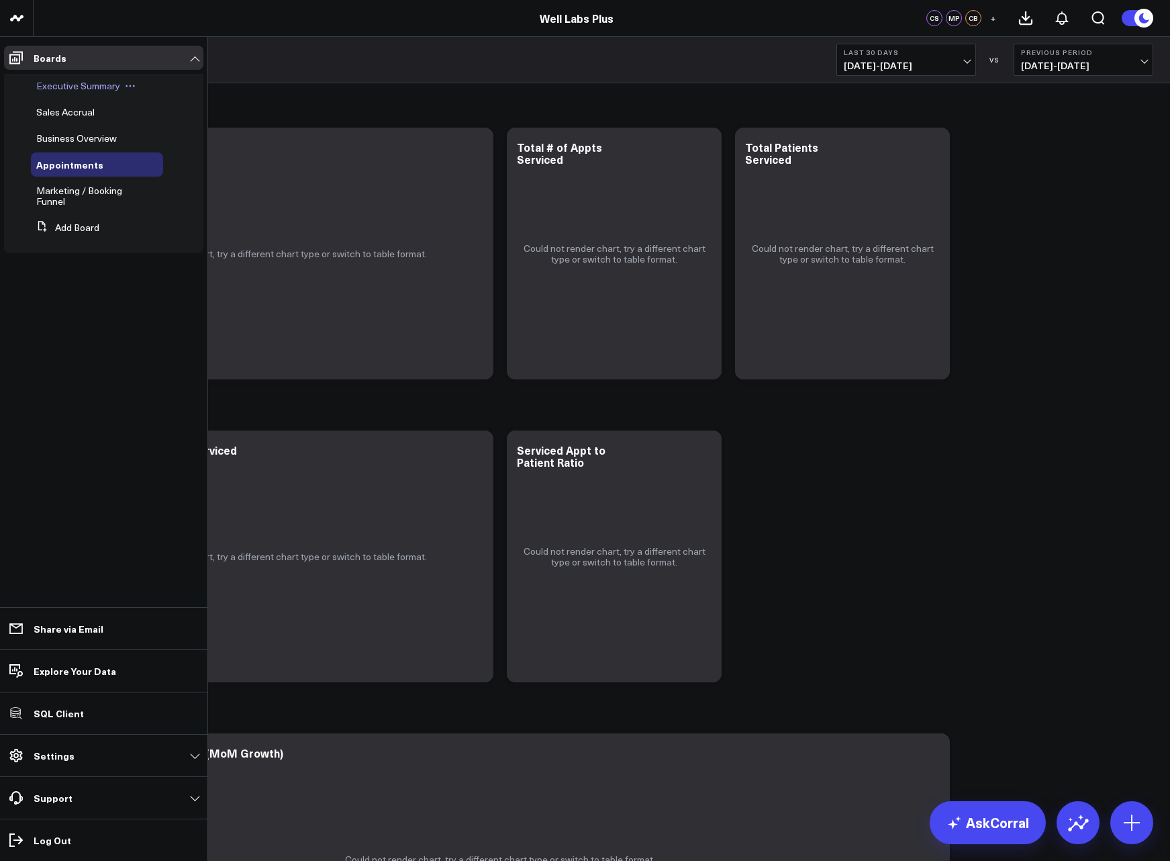
click at [81, 87] on span "Executive Summary" at bounding box center [78, 85] width 84 height 13
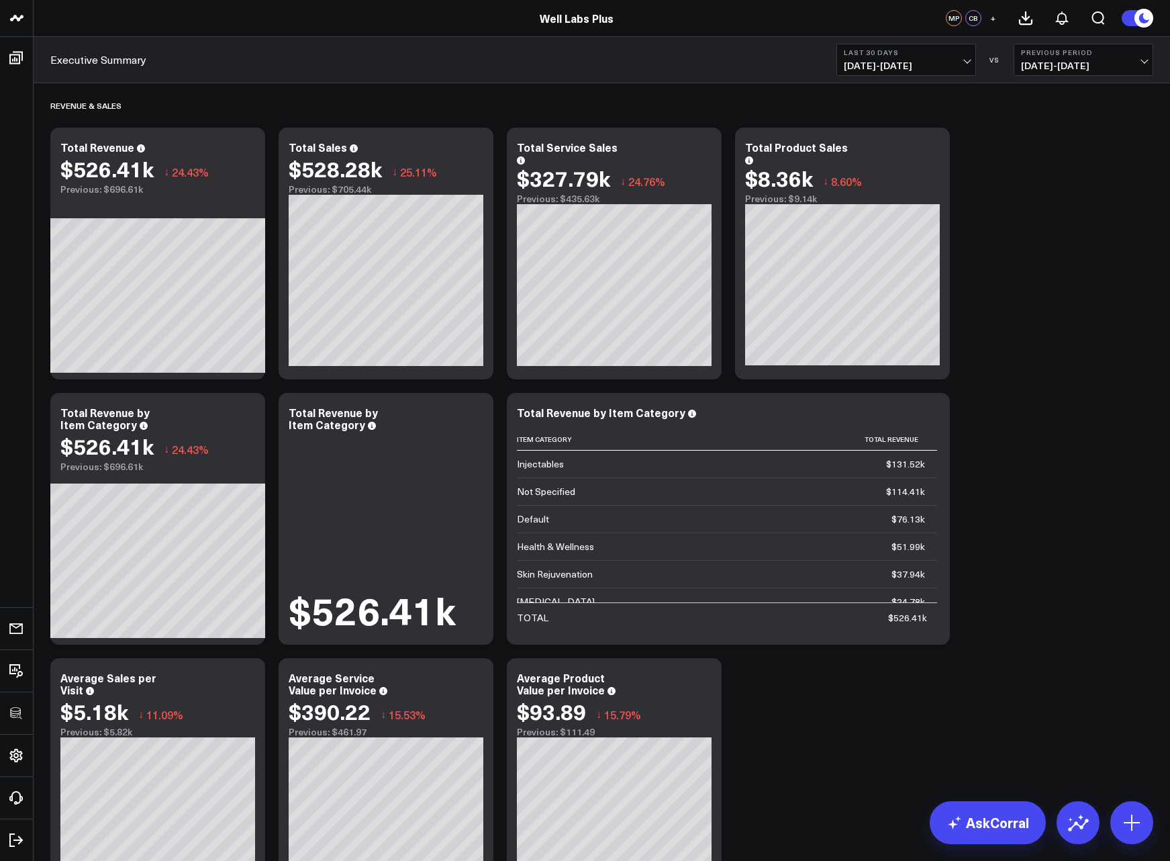
scroll to position [439, 0]
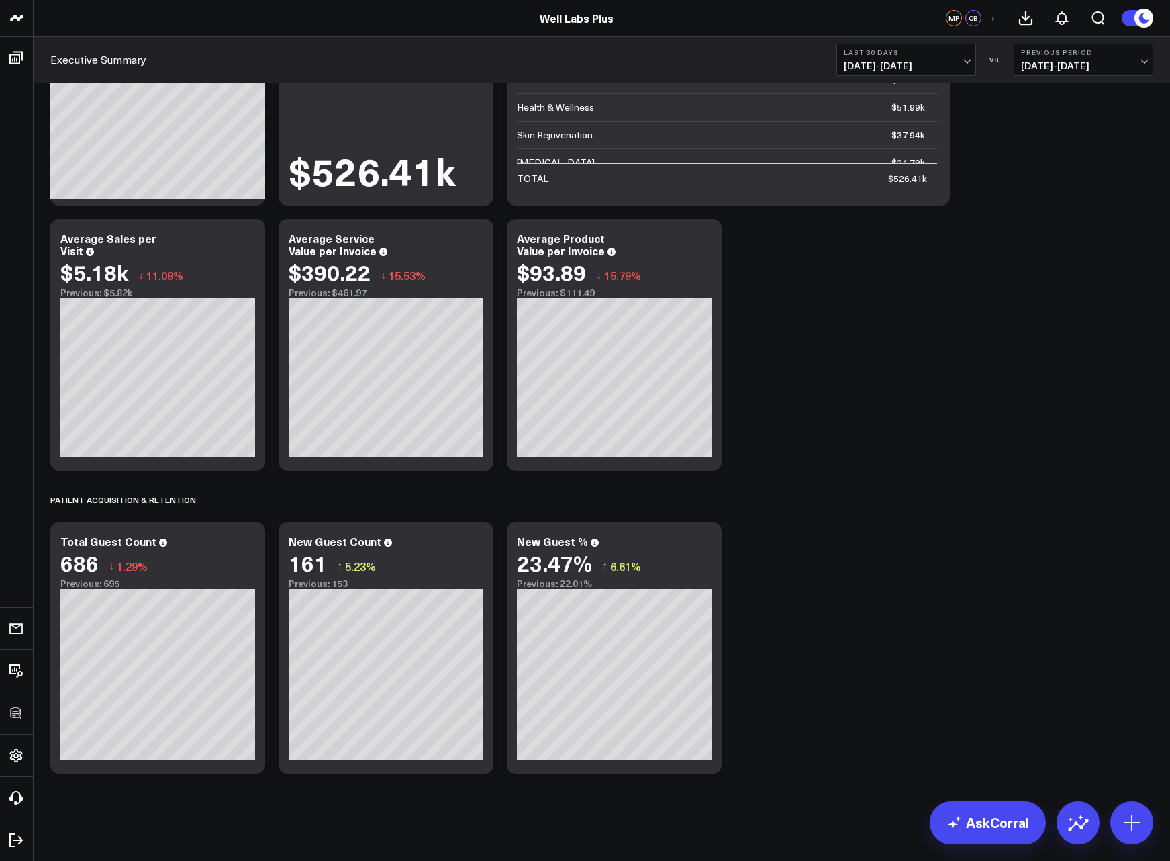
click at [1082, 544] on div "Revenue & Sales Modify via AI Copy link to widget Ask support Remove Create lin…" at bounding box center [602, 212] width 1116 height 1136
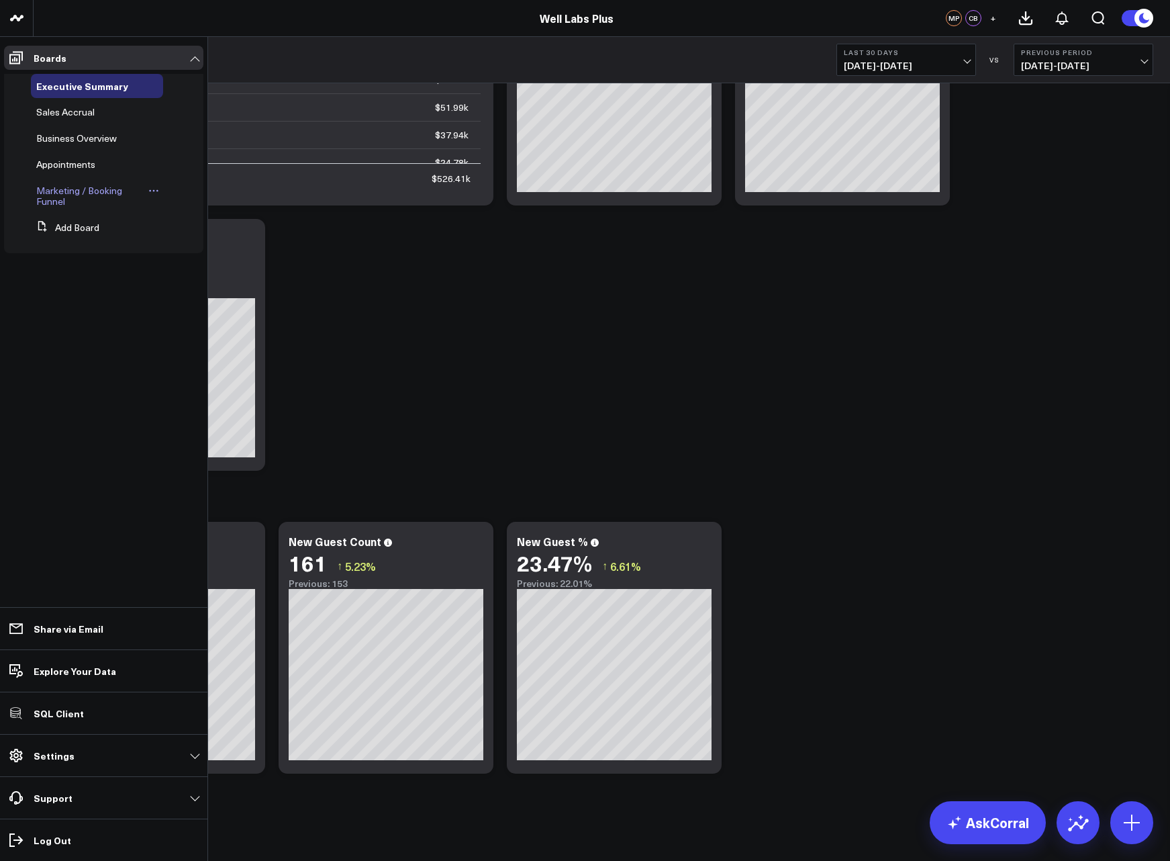
click at [65, 189] on span "Marketing / Booking Funnel" at bounding box center [79, 195] width 86 height 23
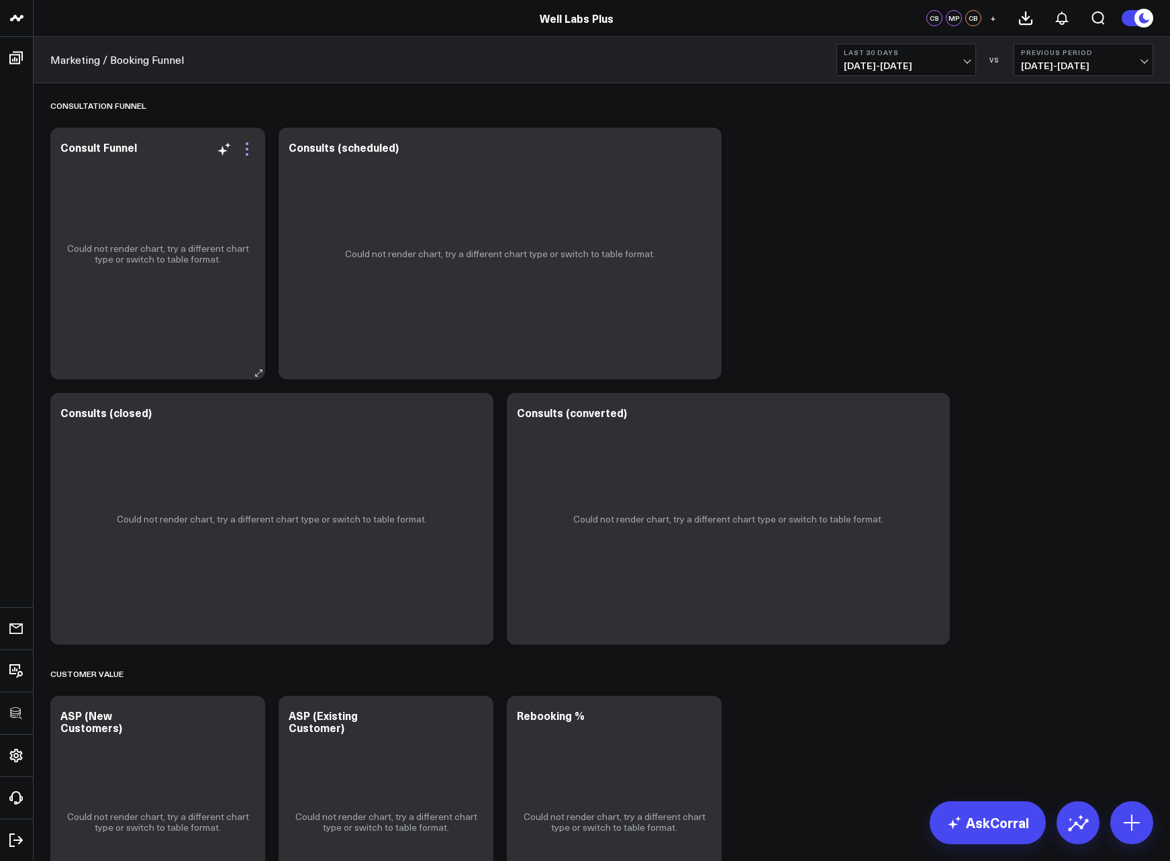
click at [246, 146] on icon at bounding box center [247, 149] width 16 height 16
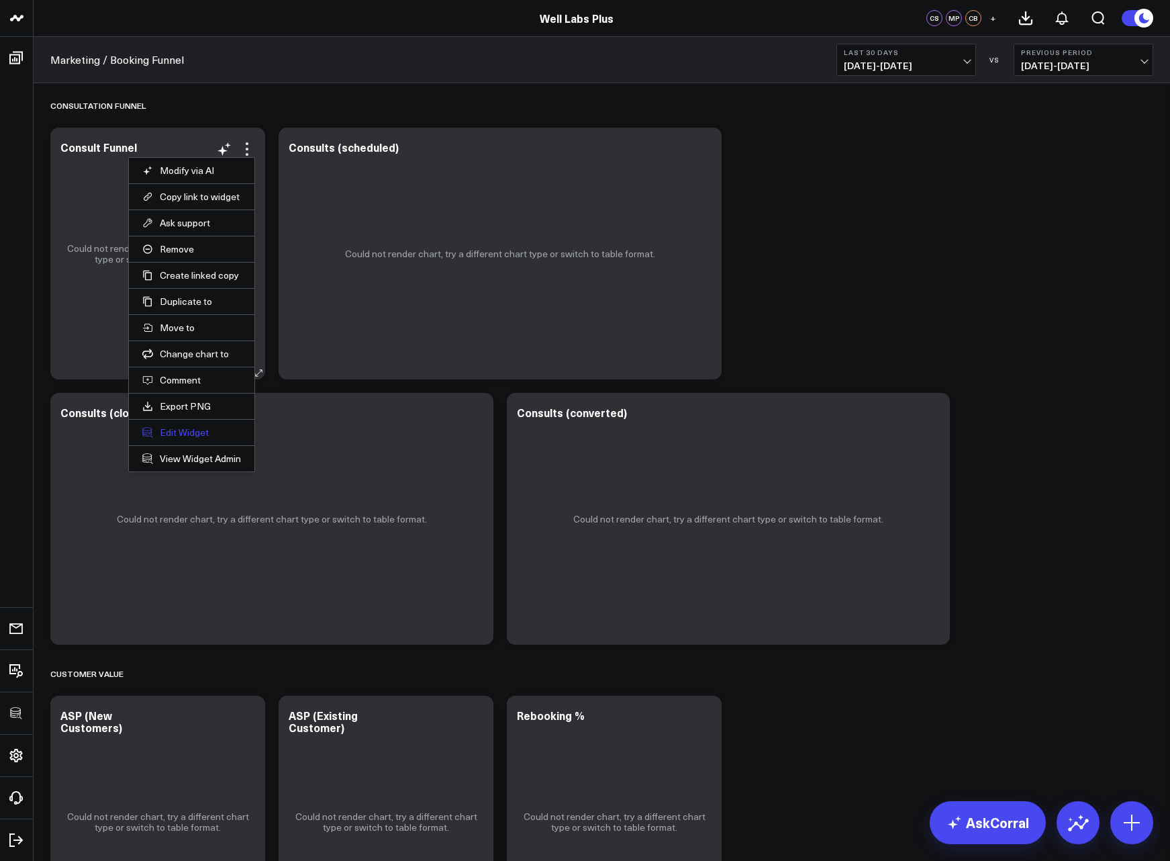
click at [197, 430] on button "Edit Widget" at bounding box center [191, 432] width 99 height 12
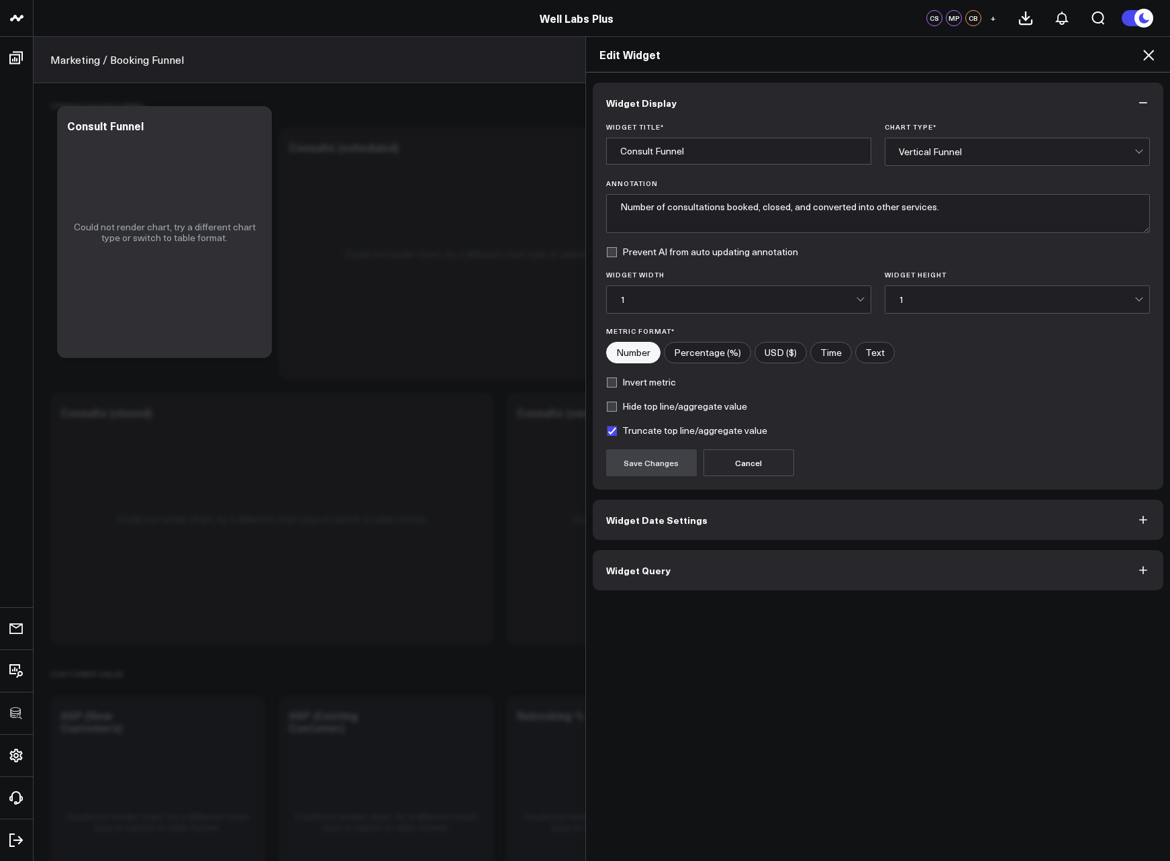
click at [763, 567] on button "Widget Query" at bounding box center [878, 570] width 571 height 40
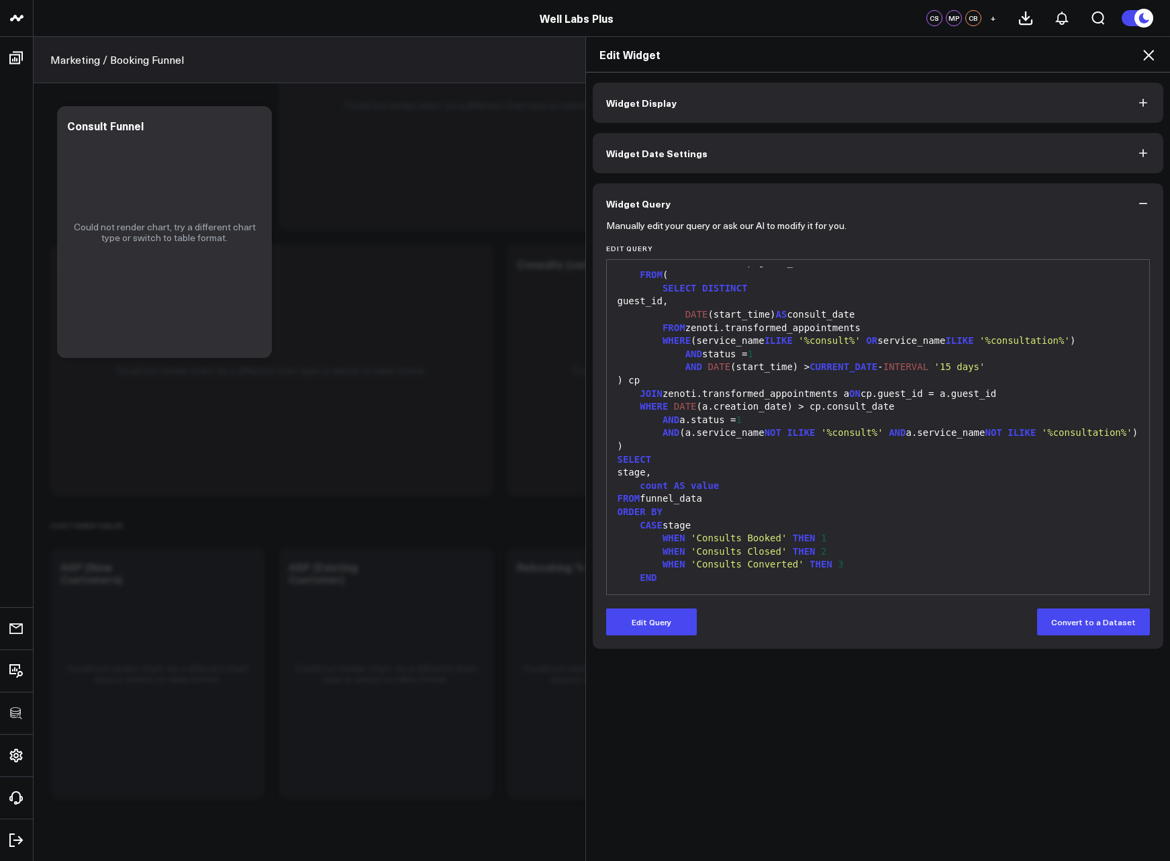
scroll to position [174, 0]
click at [80, 467] on div "Edit Widget Widget Display Widget Date Settings Widget Query Manually edit your…" at bounding box center [585, 448] width 1170 height 824
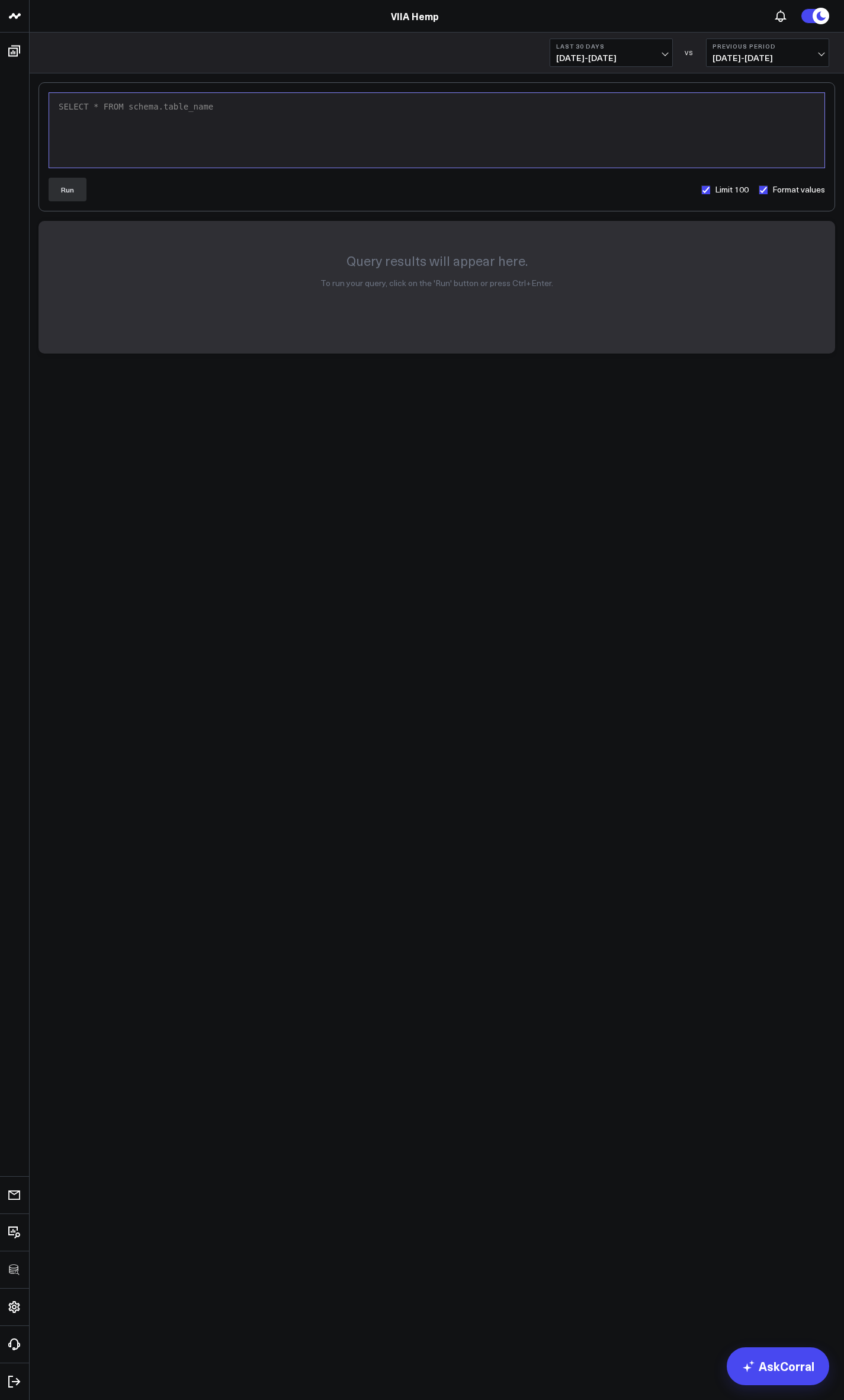
click at [297, 514] on body "3725 Test 829 Studios Accenture Acme Industrial Activant Capital Agriculture & …" at bounding box center [422, 700] width 844 height 1400
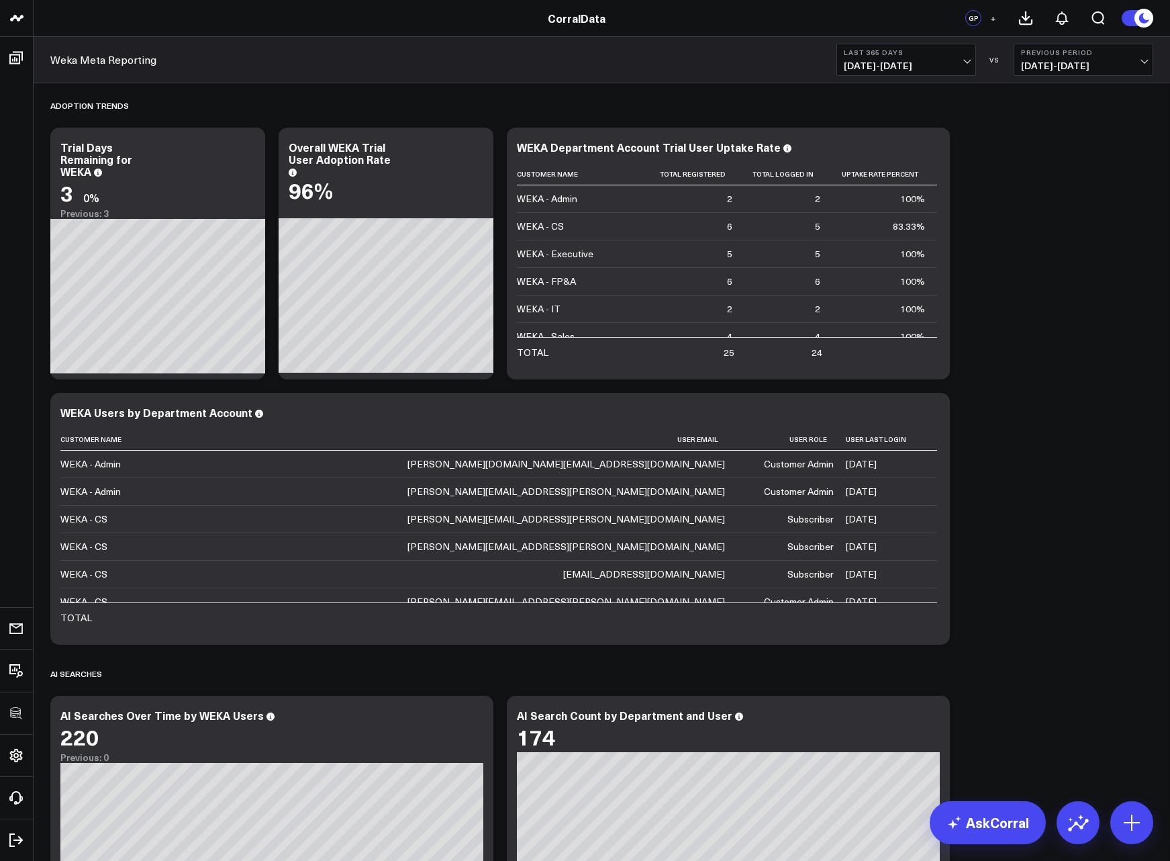
scroll to position [13, 0]
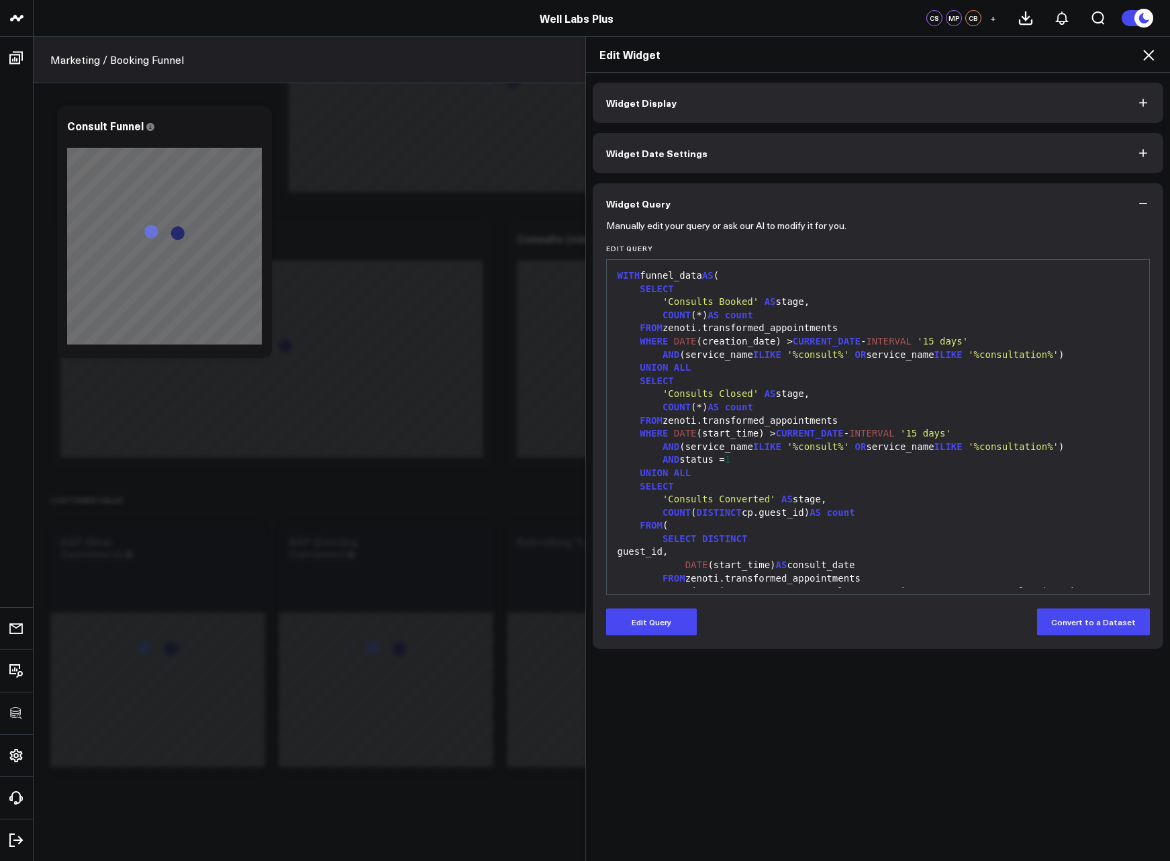
scroll to position [263, 0]
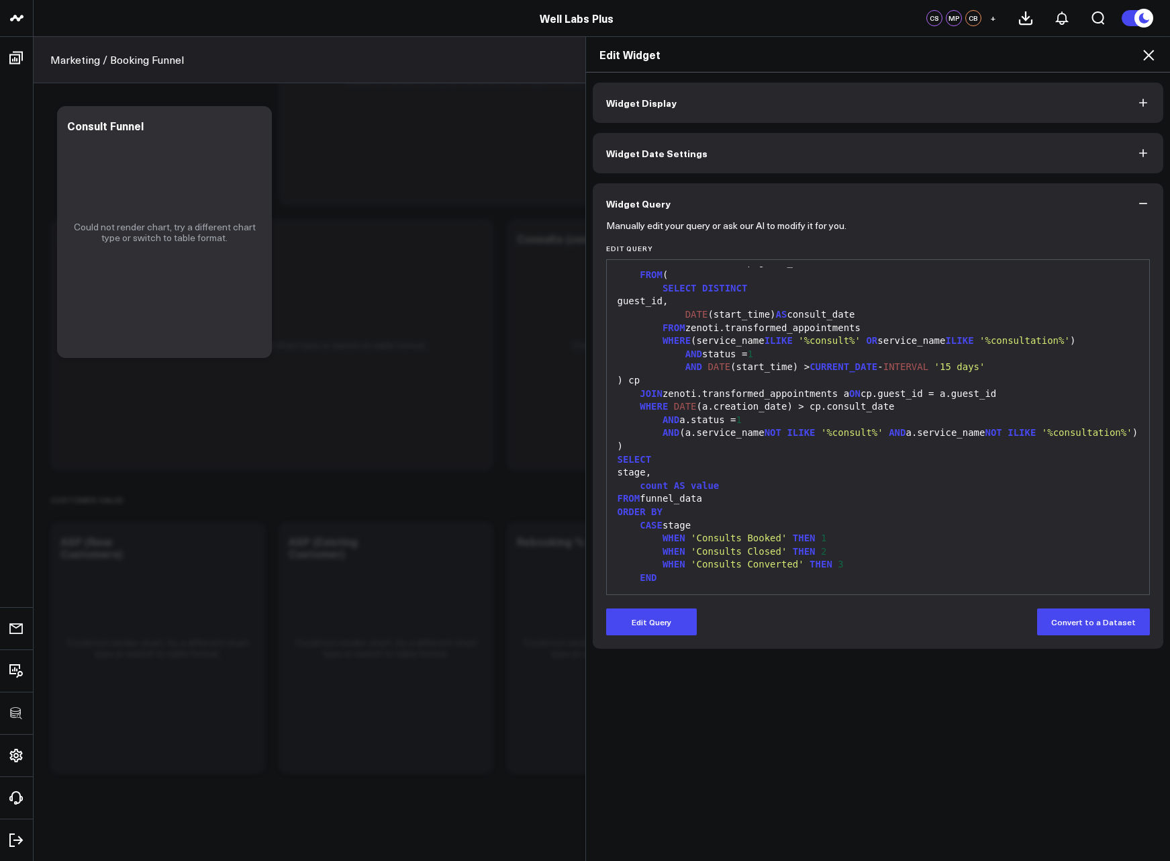
click at [1163, 51] on div "Edit Widget" at bounding box center [878, 55] width 585 height 36
click at [1150, 52] on icon at bounding box center [1149, 55] width 16 height 16
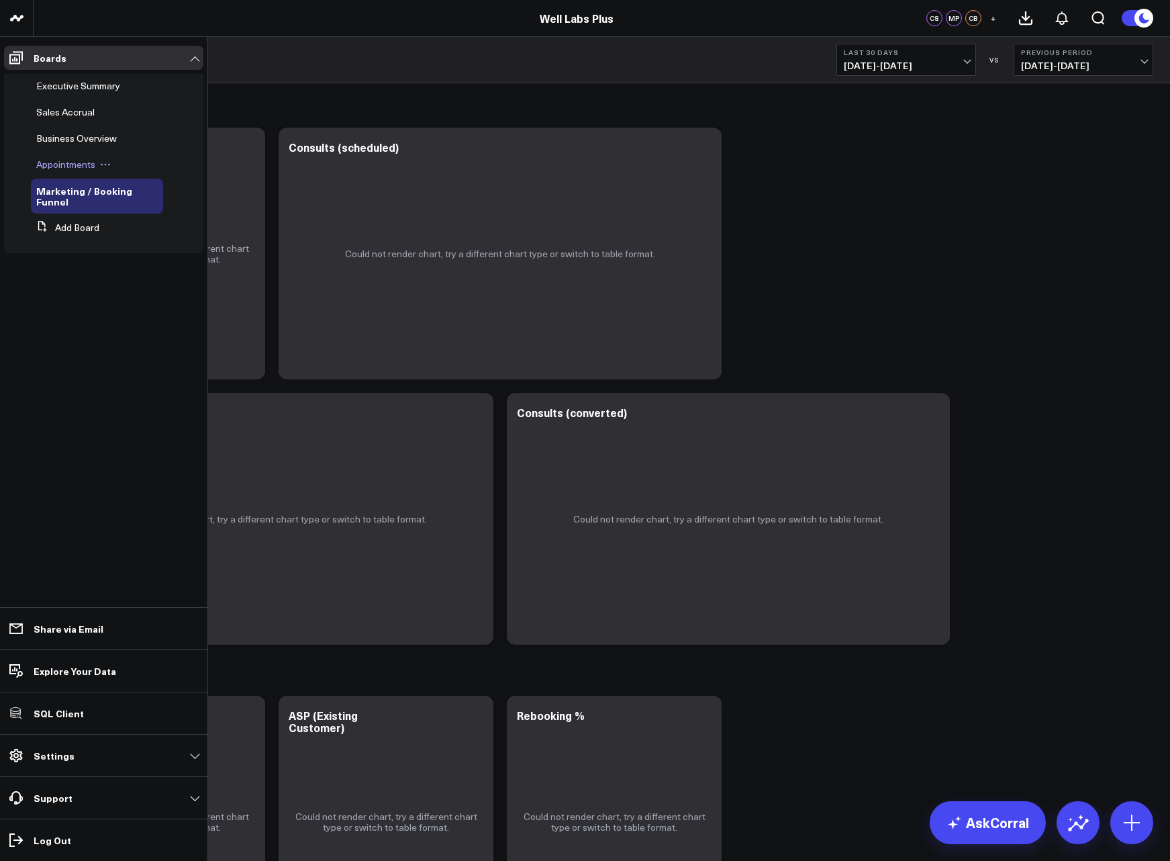
click at [63, 169] on span "Appointments" at bounding box center [65, 164] width 59 height 13
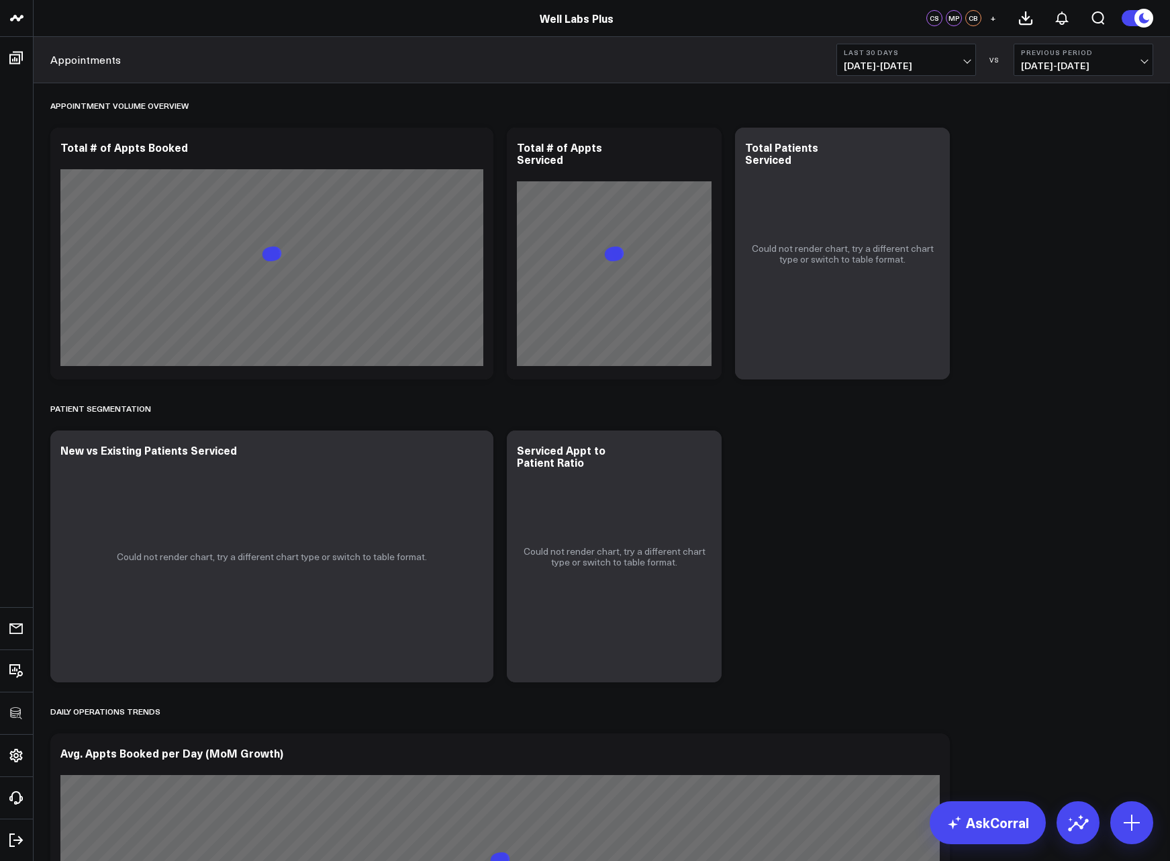
click at [895, 67] on span "[DATE] - [DATE]" at bounding box center [906, 65] width 125 height 11
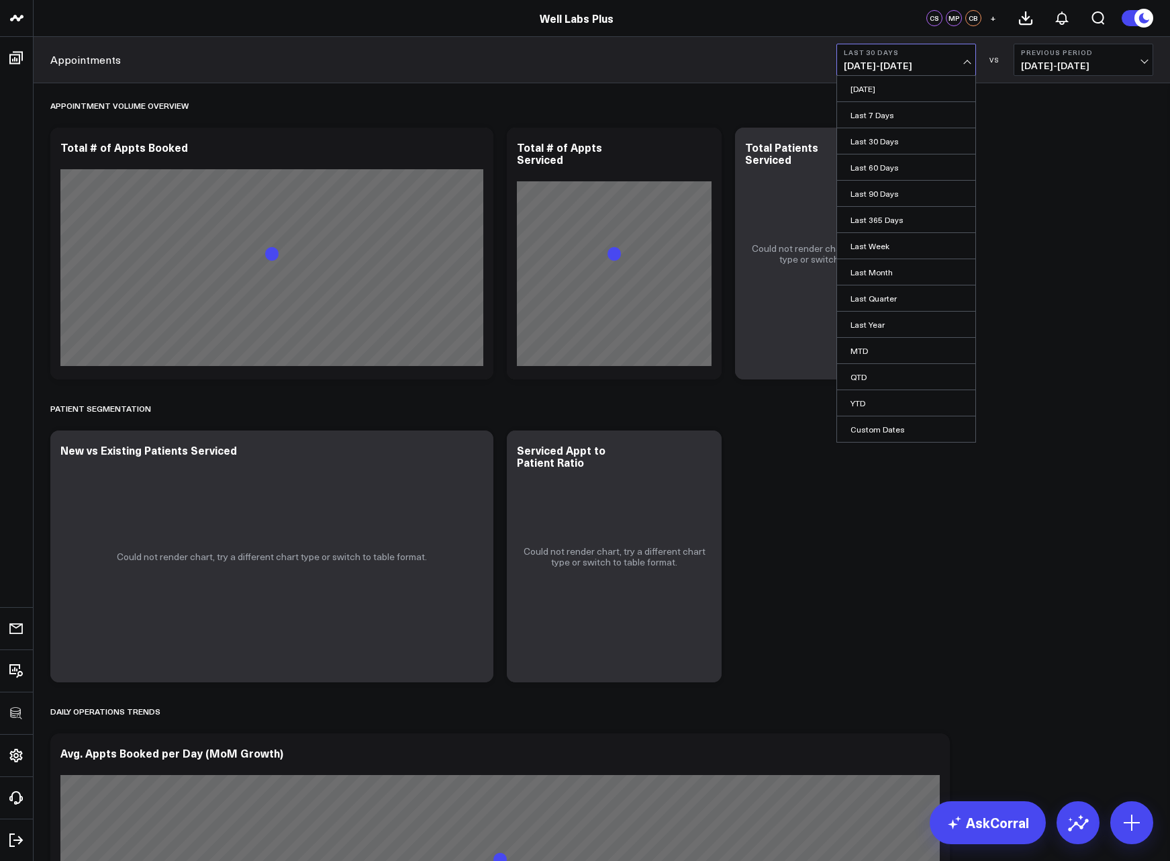
click at [573, 75] on div "Appointments Last 30 Days [DATE] - [DATE] [DATE] Last 7 Days Last 30 Days Last …" at bounding box center [602, 60] width 1136 height 46
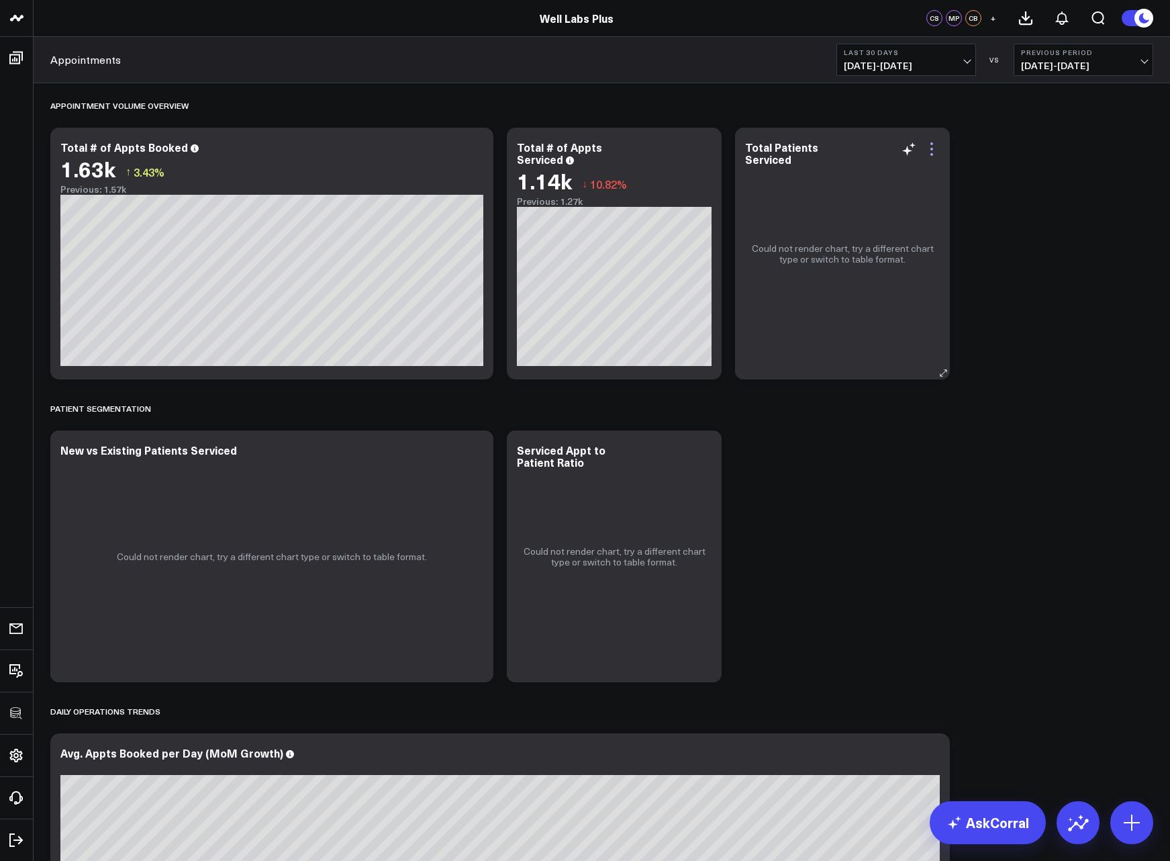
click at [936, 148] on icon at bounding box center [932, 149] width 16 height 16
click at [935, 147] on icon at bounding box center [932, 149] width 16 height 16
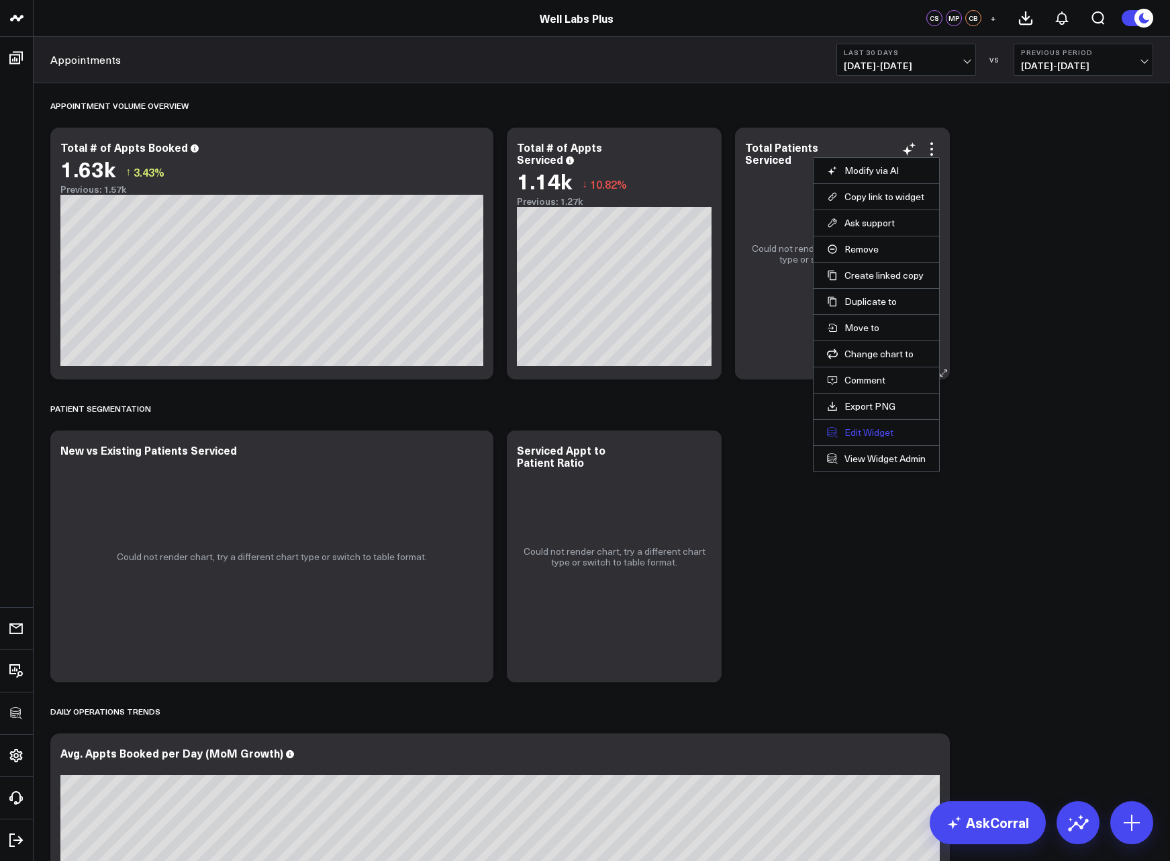
click at [863, 430] on button "Edit Widget" at bounding box center [876, 432] width 99 height 12
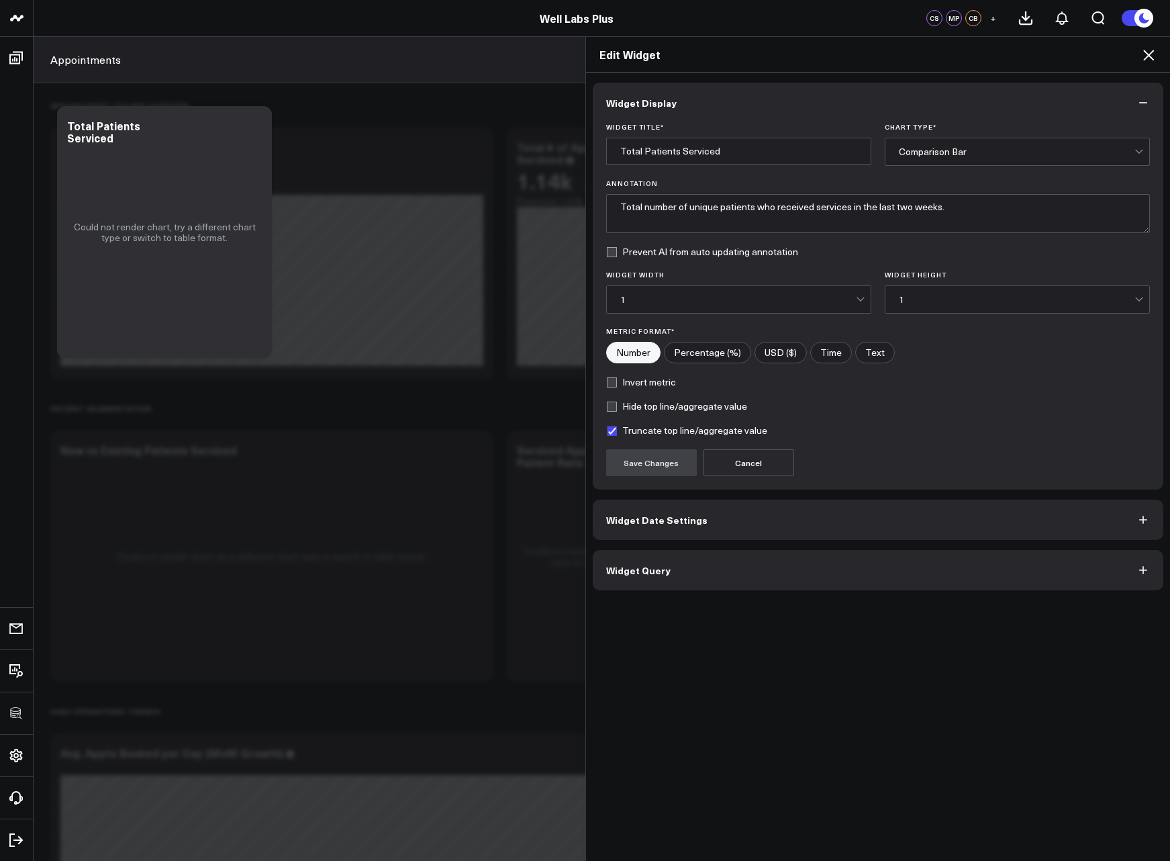
click at [649, 574] on span "Widget Query" at bounding box center [638, 570] width 64 height 11
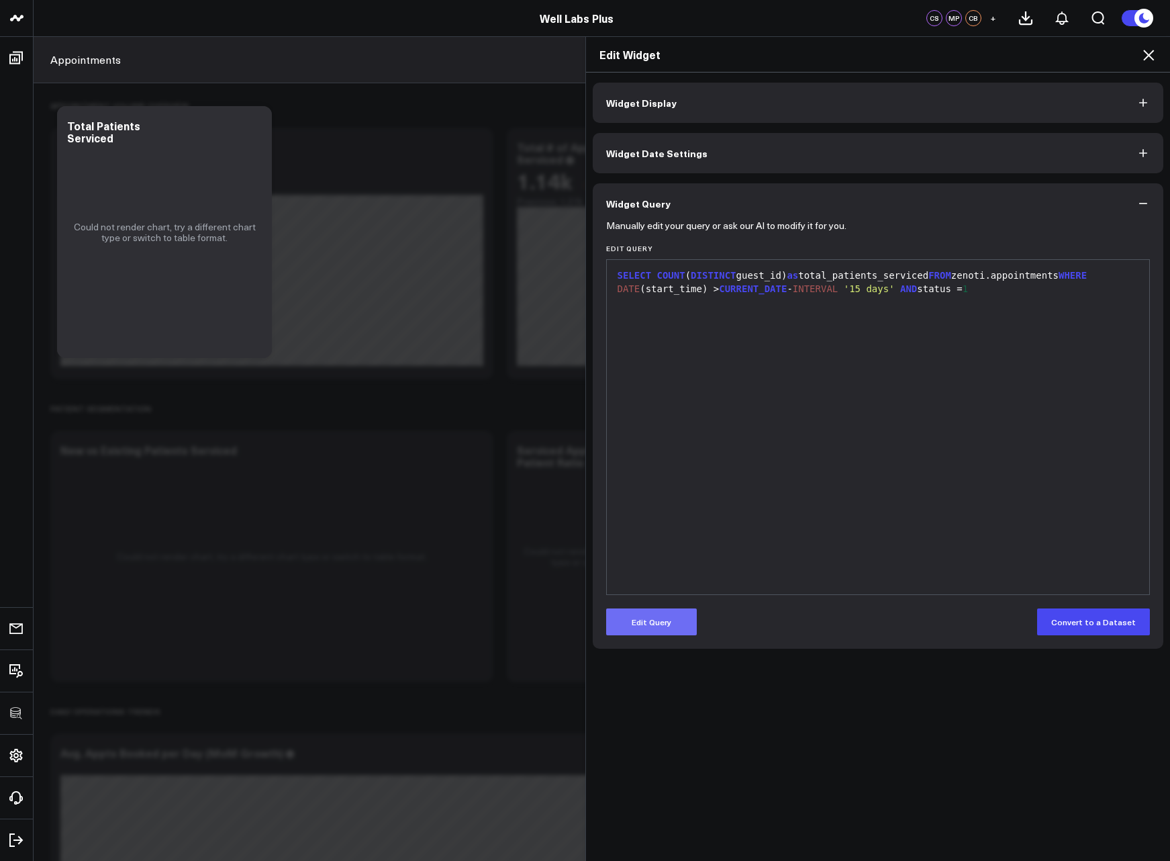
click at [640, 622] on button "Edit Query" at bounding box center [651, 621] width 91 height 27
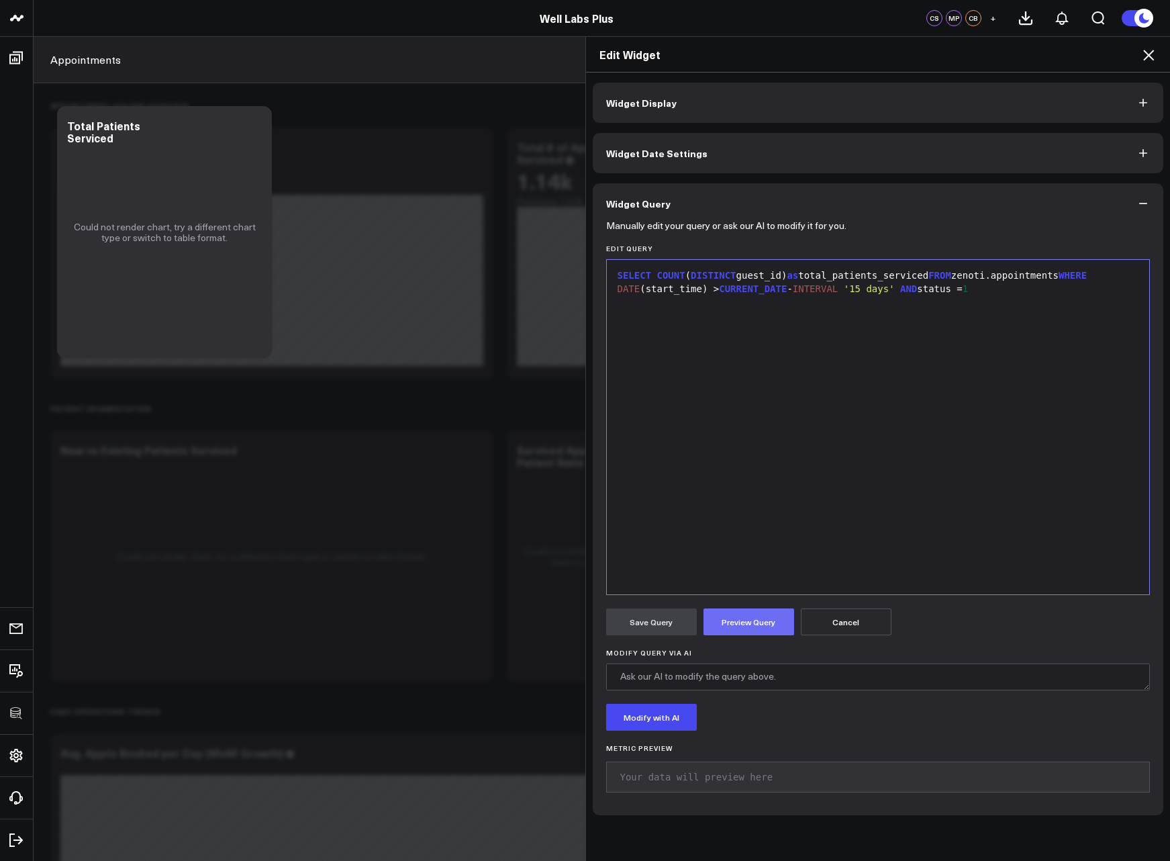
click at [745, 620] on button "Preview Query" at bounding box center [749, 621] width 91 height 27
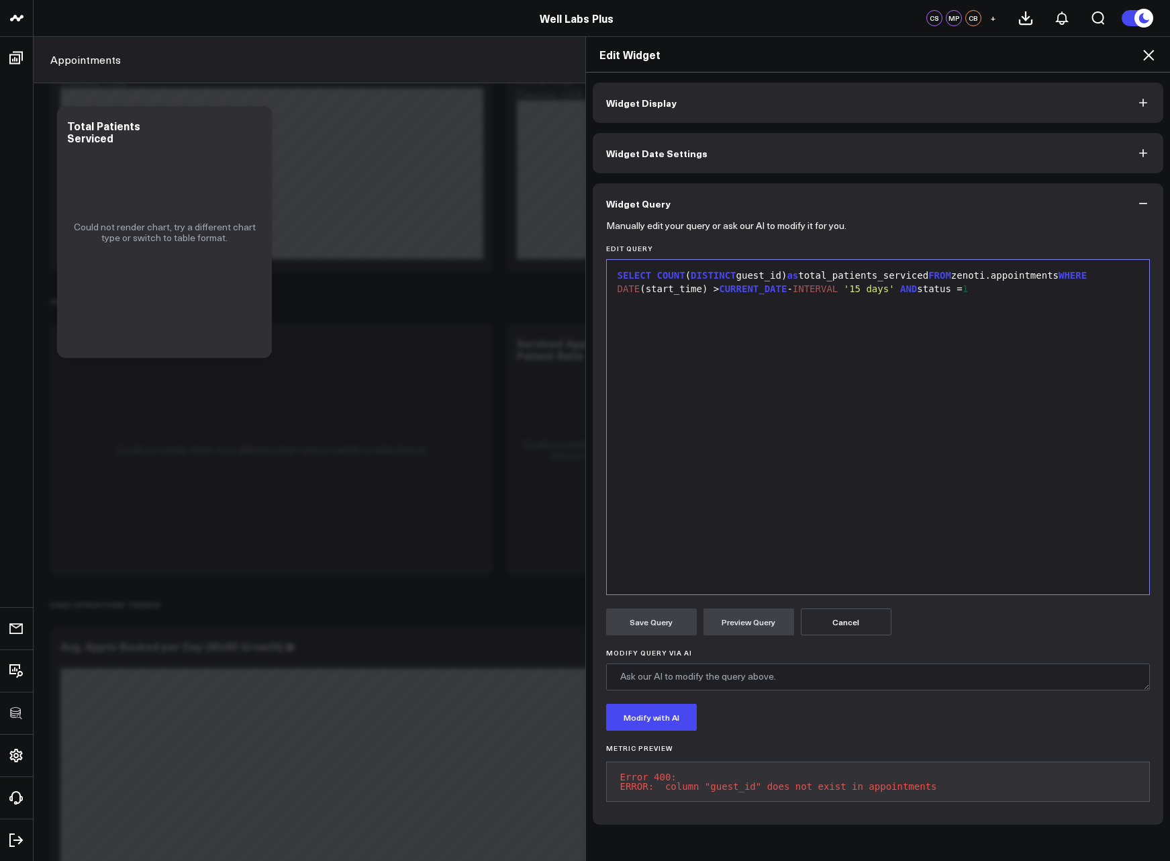
scroll to position [242, 0]
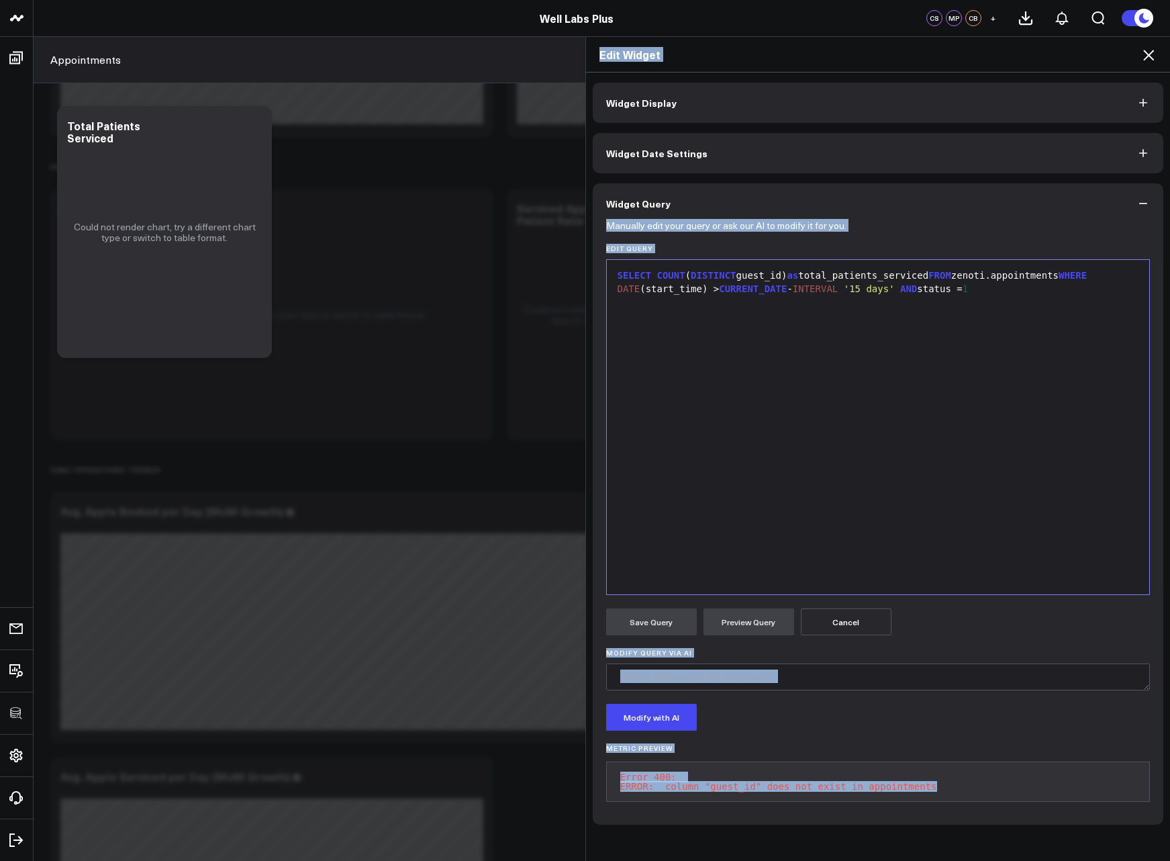
drag, startPoint x: 940, startPoint y: 786, endPoint x: 589, endPoint y: 762, distance: 352.6
click at [579, 760] on div "Edit Widget Widget Display Widget Date Settings Widget Query Manually edit your…" at bounding box center [585, 448] width 1170 height 824
copy div "Edit Widget Widget Display Widget Date Settings Widget Query Manually edit your…"
click at [740, 682] on textarea "Modify Query via AI" at bounding box center [878, 676] width 544 height 27
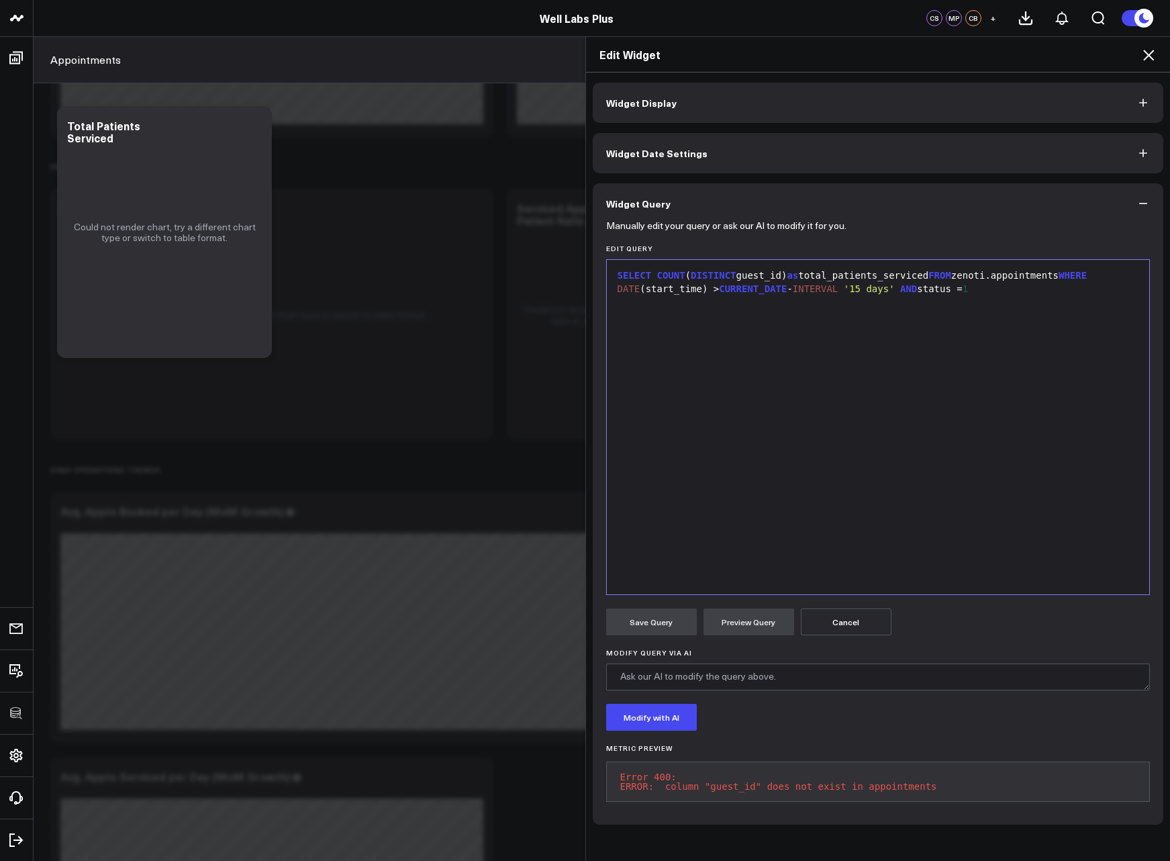
drag, startPoint x: 949, startPoint y: 780, endPoint x: 914, endPoint y: 804, distance: 42.1
click at [914, 802] on pre "Error 400: ERROR: column "guest_id" does not exist in appointments" at bounding box center [878, 781] width 544 height 40
copy pre "ERROR: column "guest_id" does not exist in appointments"
click at [840, 686] on textarea "Modify Query via AI" at bounding box center [878, 676] width 544 height 27
paste textarea "ERROR: column "guest_id" does not exist in appointments"
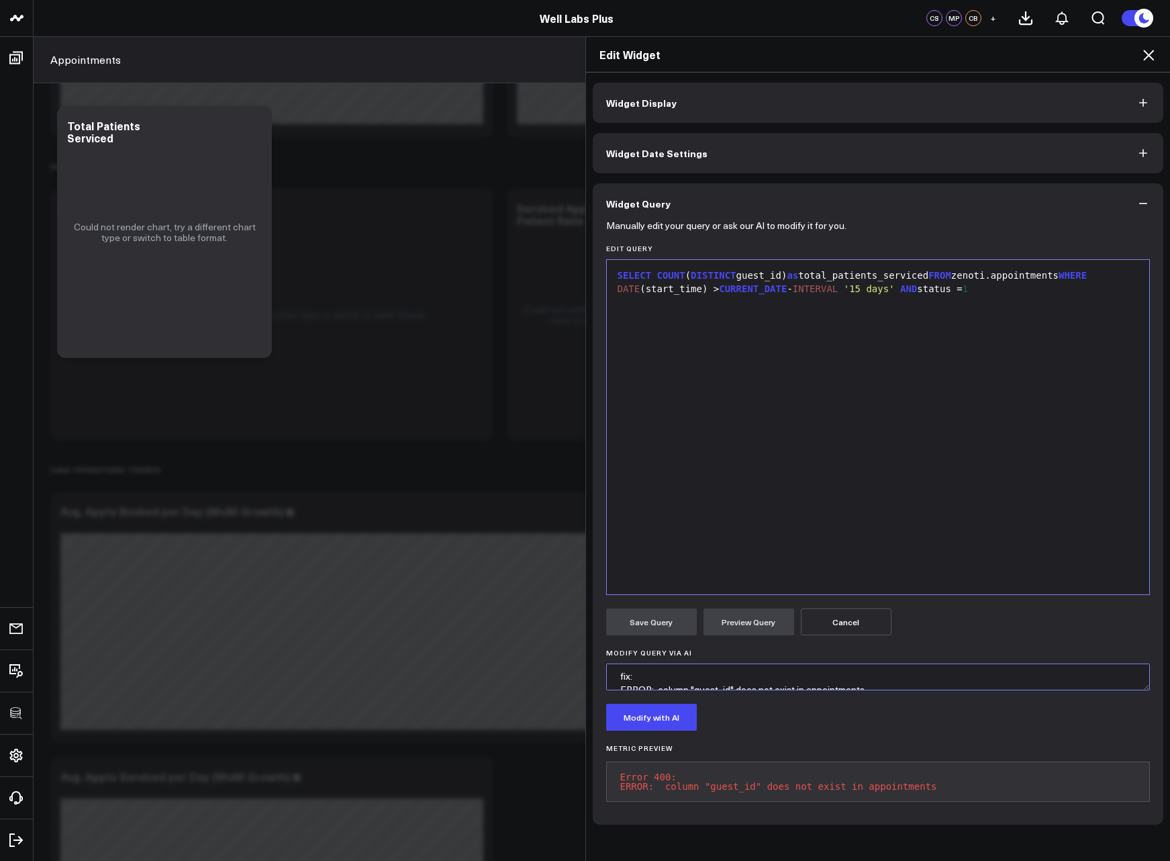
scroll to position [19, 0]
type textarea "fix: ERROR: column "guest_id" does not exist in appointments"
click at [669, 722] on button "Modify with AI" at bounding box center [651, 717] width 91 height 27
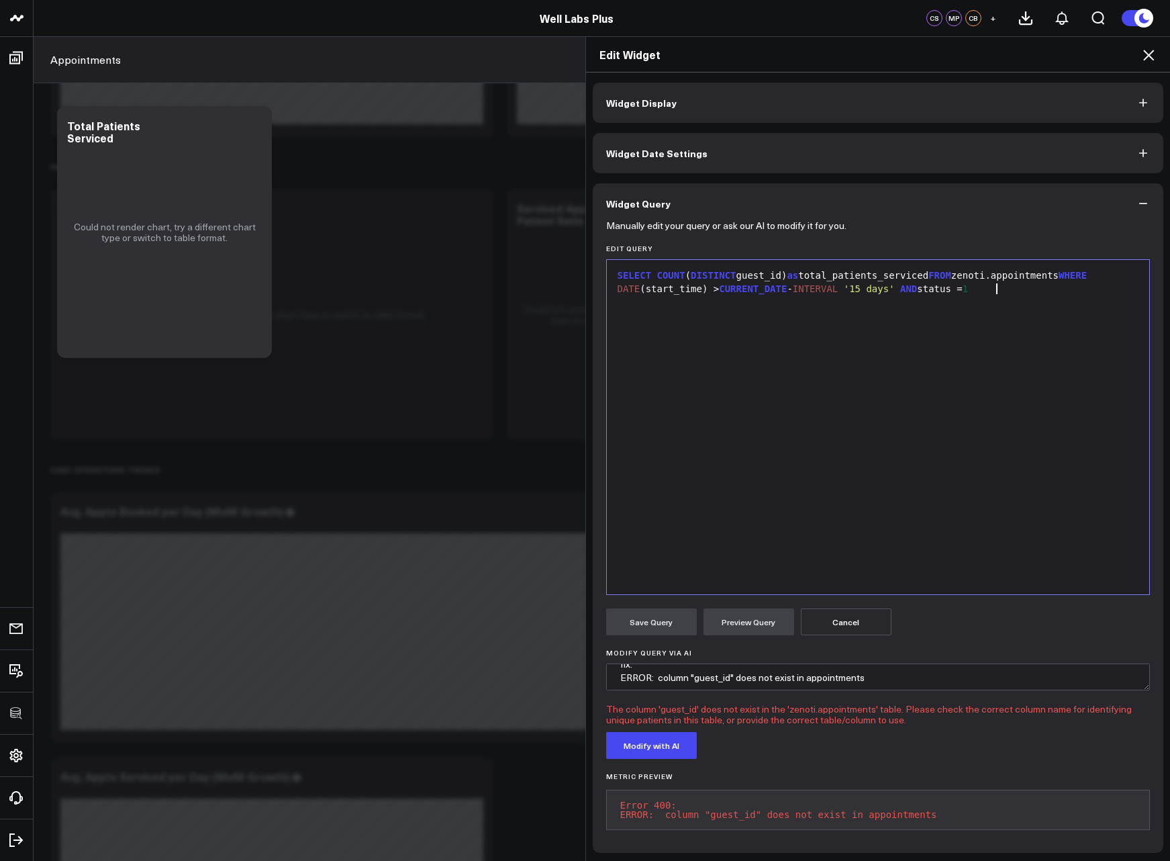
click at [871, 348] on div "SELECT COUNT ( DISTINCT guest_id) as total_patients_serviced FROM zenoti.appoin…" at bounding box center [879, 426] width 530 height 321
click at [1155, 53] on icon at bounding box center [1149, 55] width 16 height 16
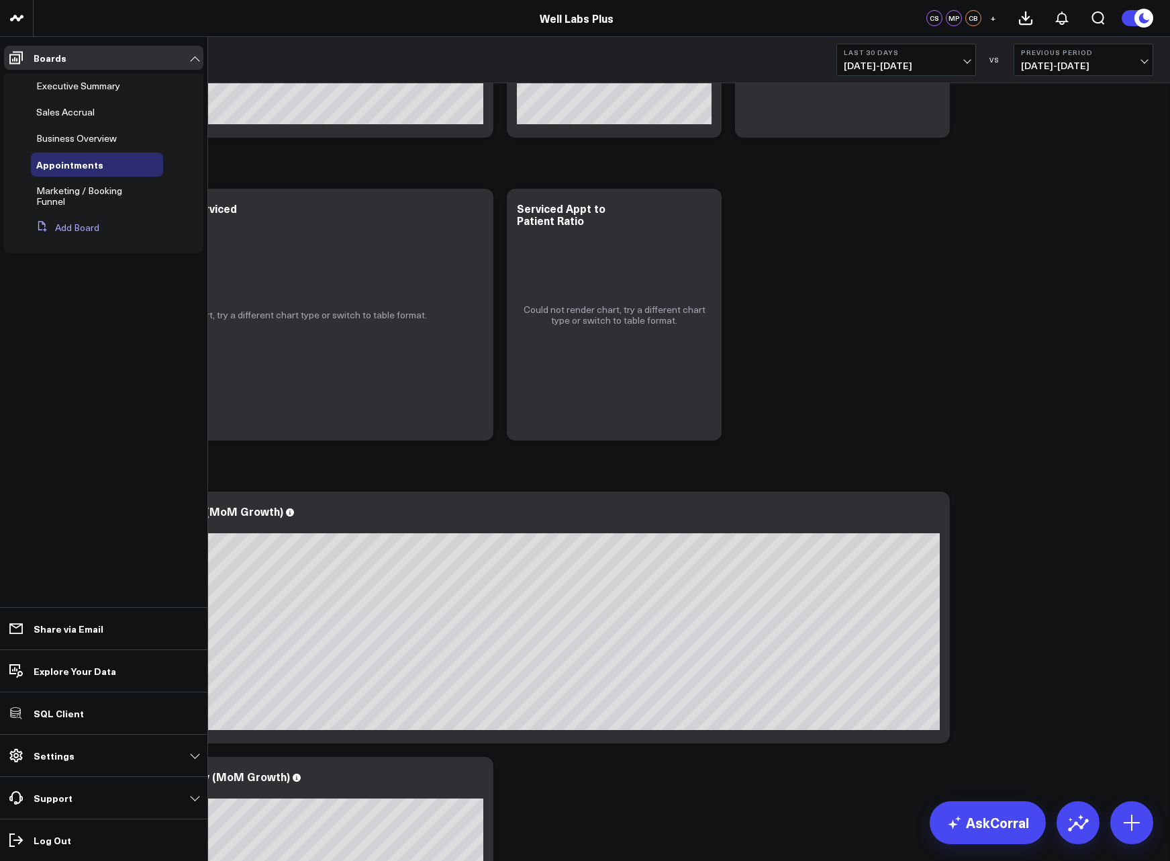
click at [79, 222] on button "Add Board" at bounding box center [65, 227] width 68 height 24
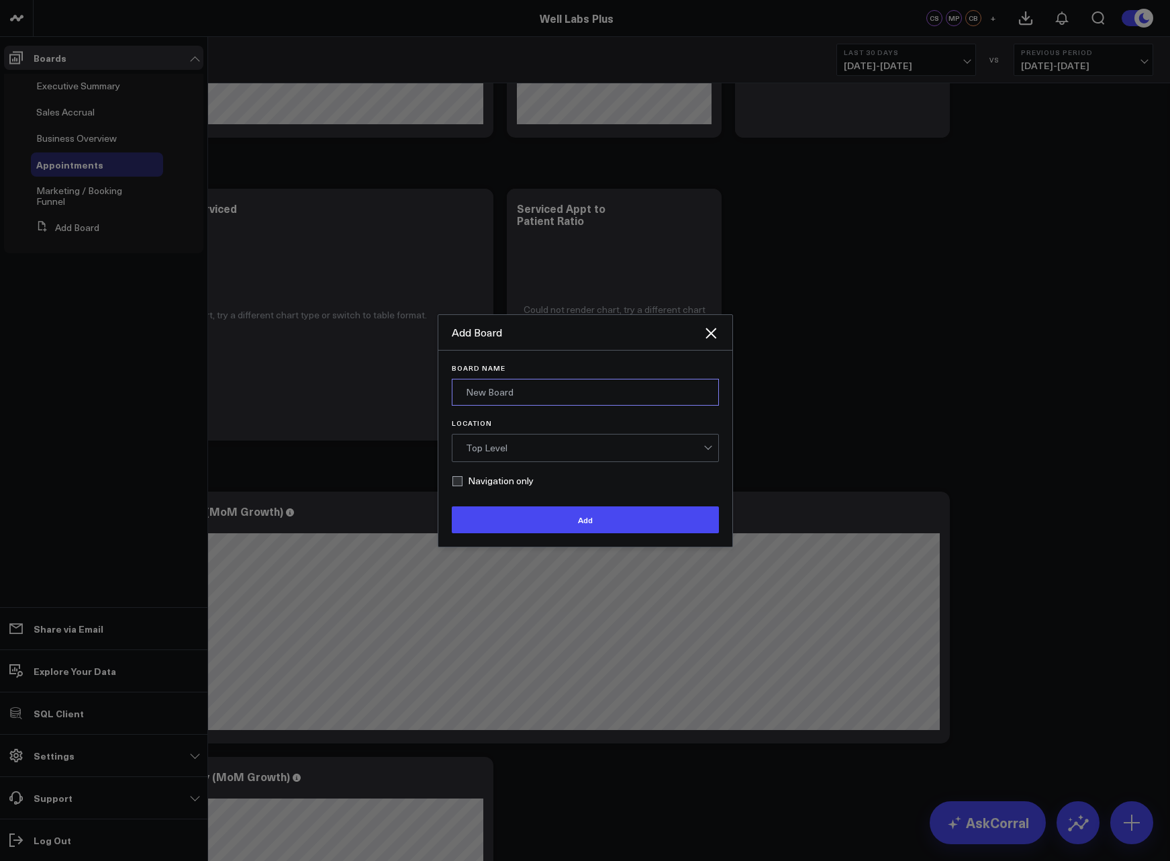
click at [546, 385] on input "Board Name" at bounding box center [585, 392] width 267 height 27
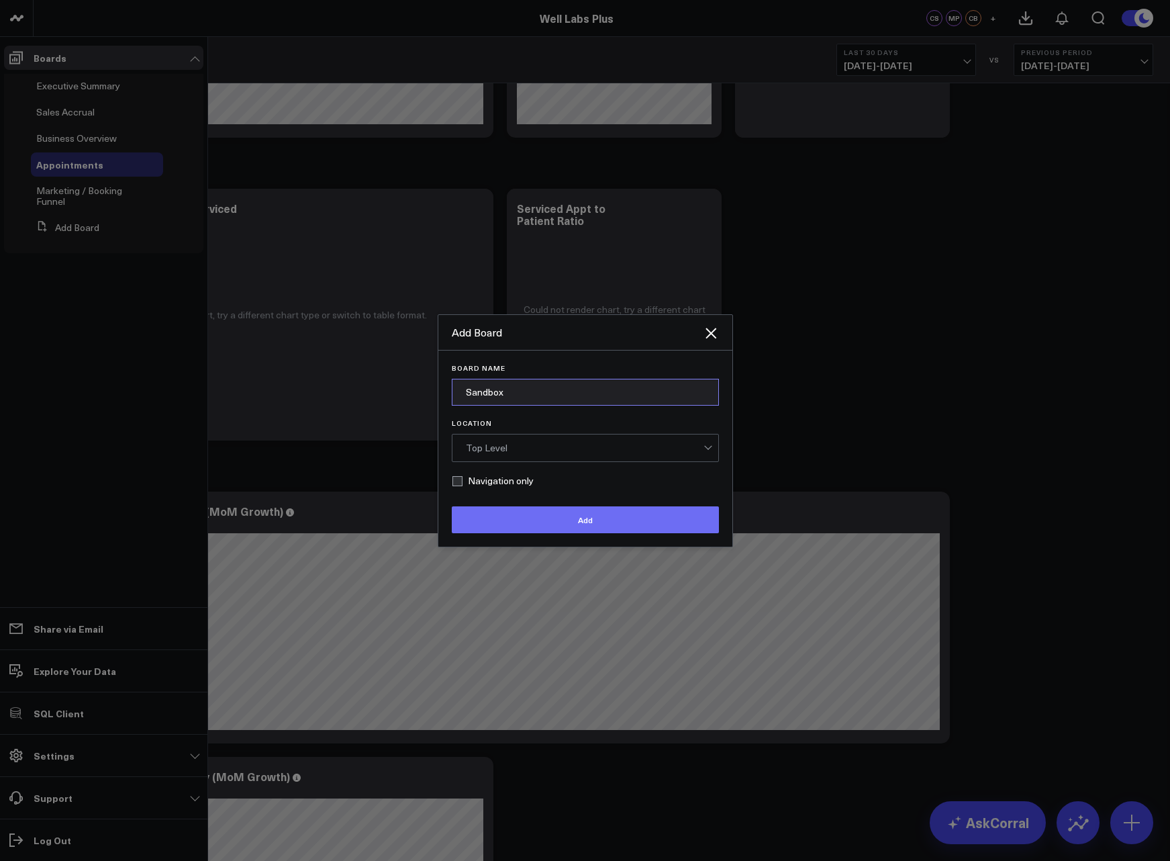
type input "Sandbox"
click at [569, 524] on button "Add" at bounding box center [585, 519] width 267 height 27
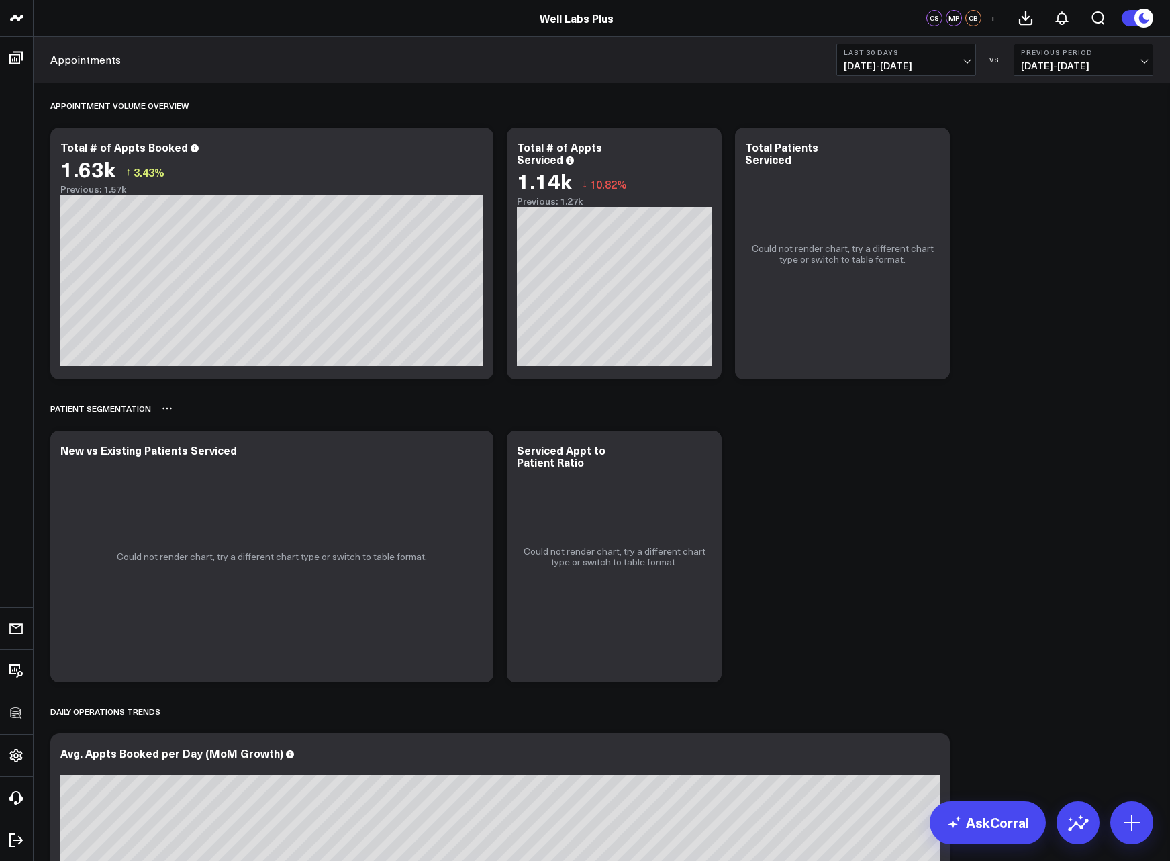
click at [1006, 419] on div "Patient Segmentation" at bounding box center [601, 408] width 1103 height 31
